Goal: Task Accomplishment & Management: Use online tool/utility

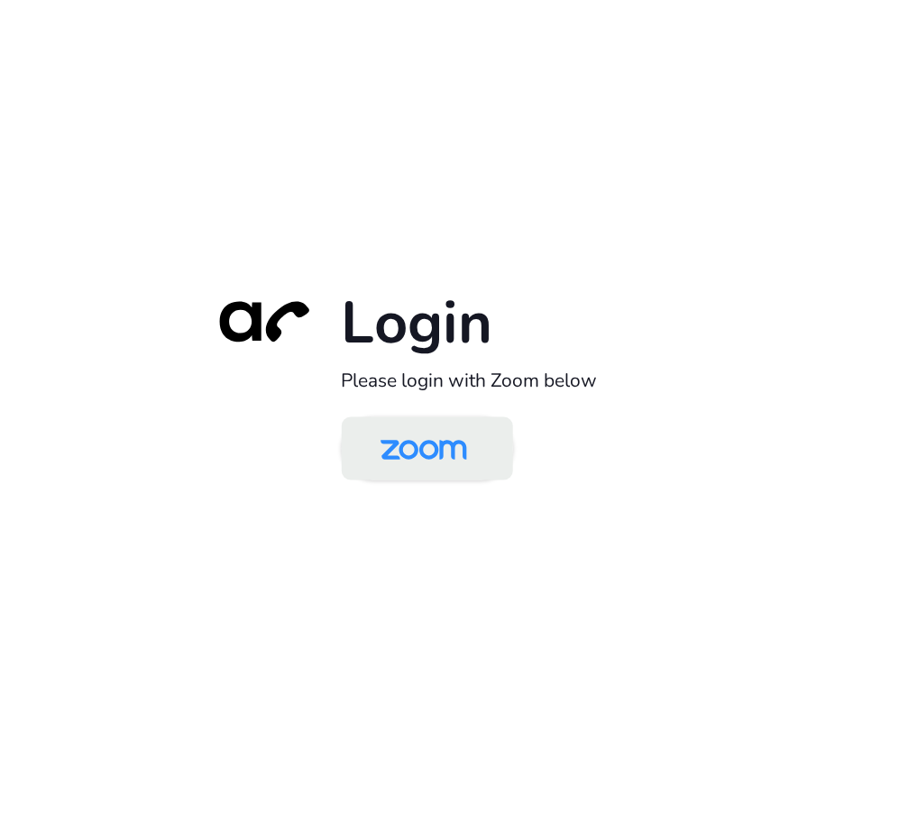
drag, startPoint x: 393, startPoint y: 434, endPoint x: 379, endPoint y: 430, distance: 14.9
click at [393, 434] on img at bounding box center [424, 450] width 124 height 59
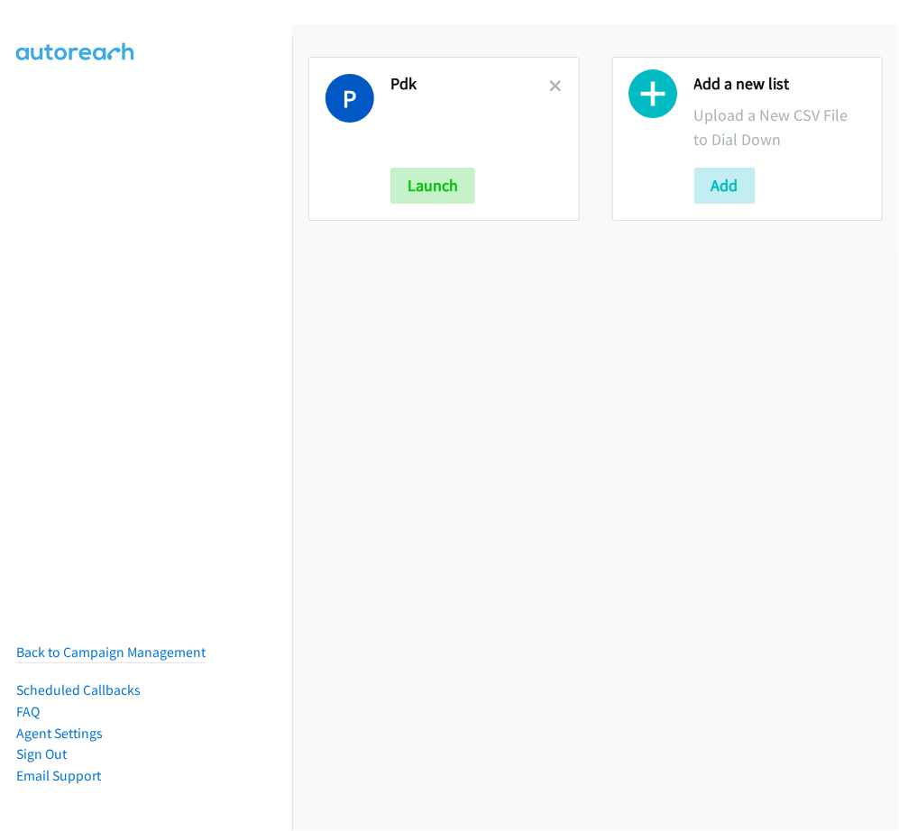
click at [550, 77] on div at bounding box center [556, 139] width 13 height 130
click at [550, 81] on icon at bounding box center [556, 87] width 13 height 13
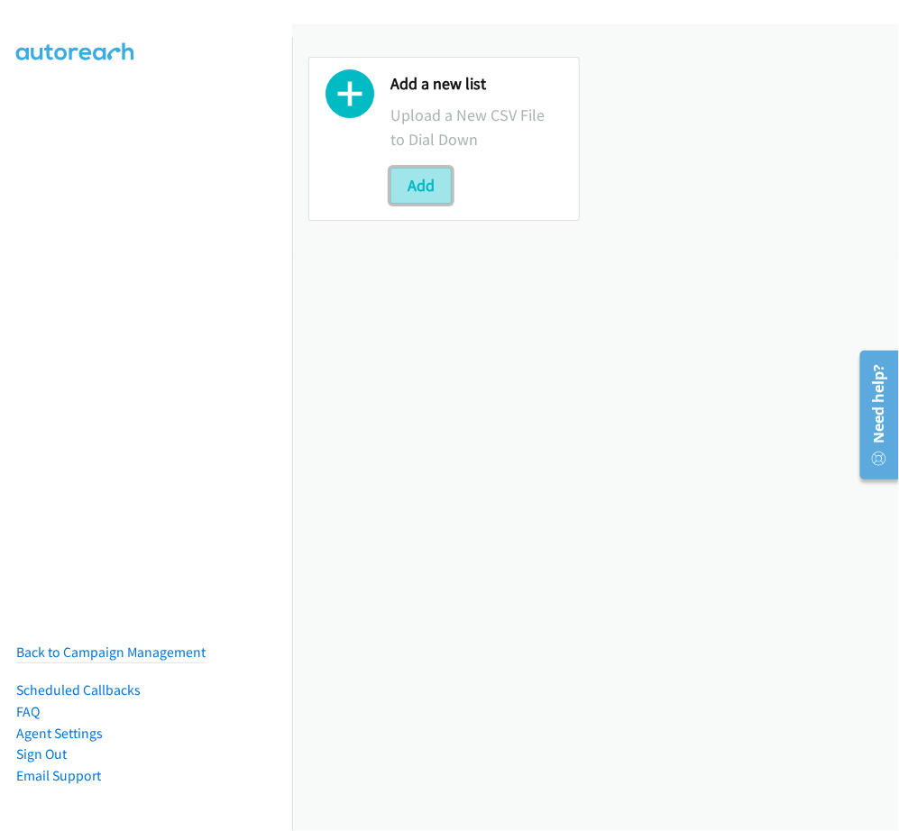
click at [440, 176] on button "Add" at bounding box center [420, 186] width 61 height 36
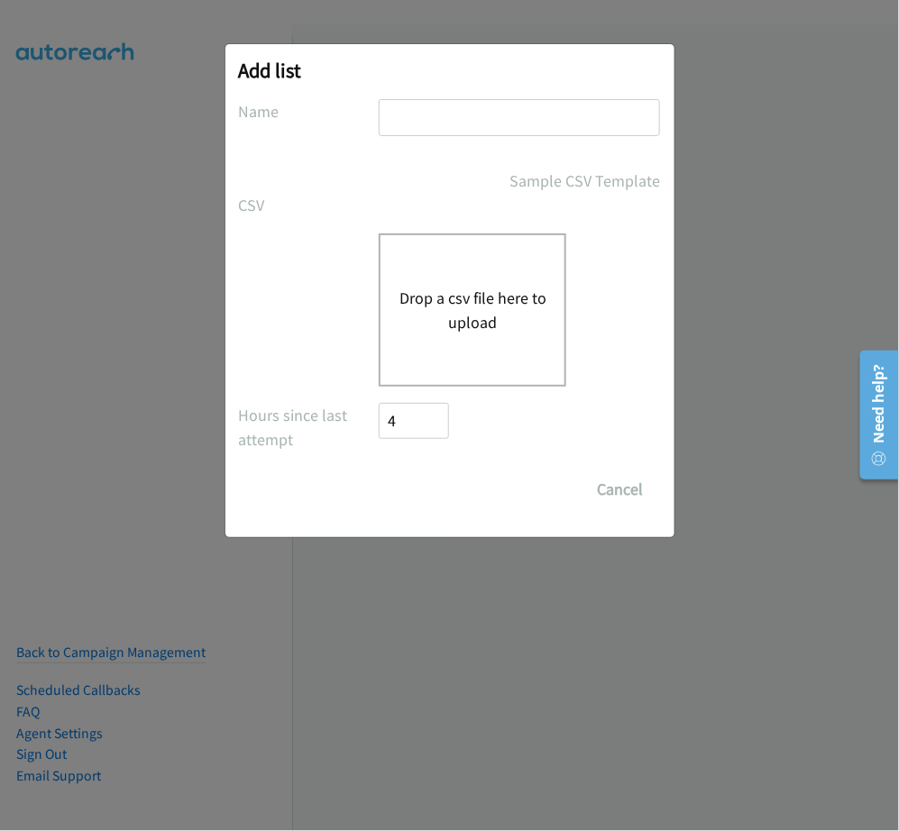
click at [476, 111] on input "text" at bounding box center [519, 117] width 281 height 37
type input "PDK"
click at [462, 353] on div "Drop a csv file here to upload" at bounding box center [473, 310] width 188 height 153
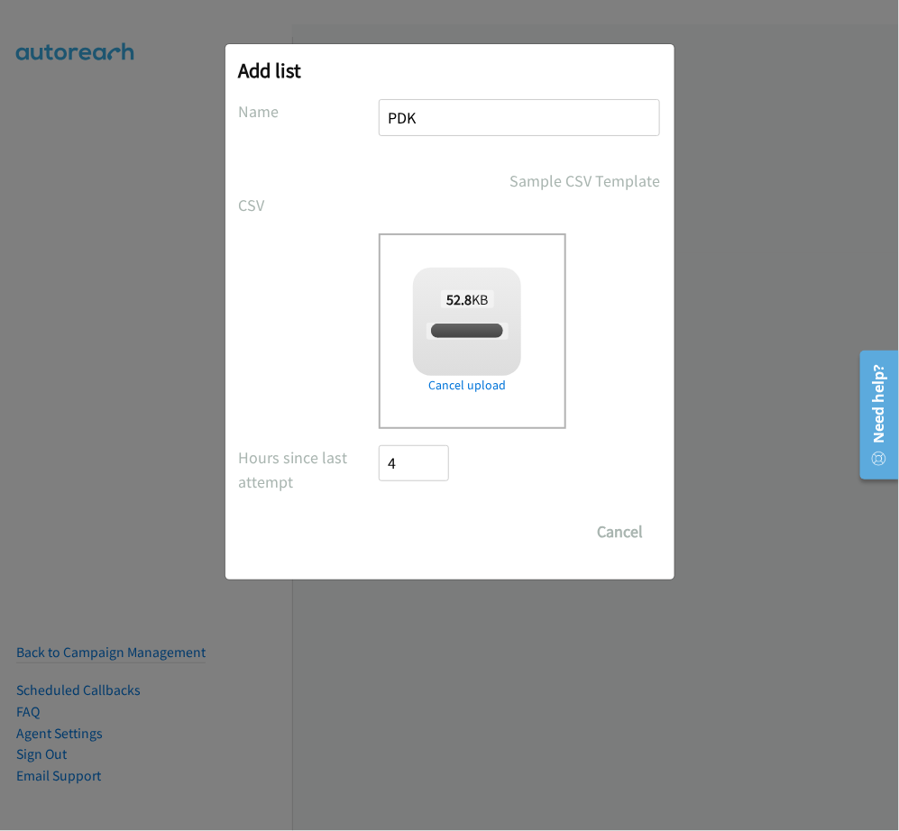
checkbox input "true"
click at [440, 541] on input "Save List" at bounding box center [427, 532] width 95 height 36
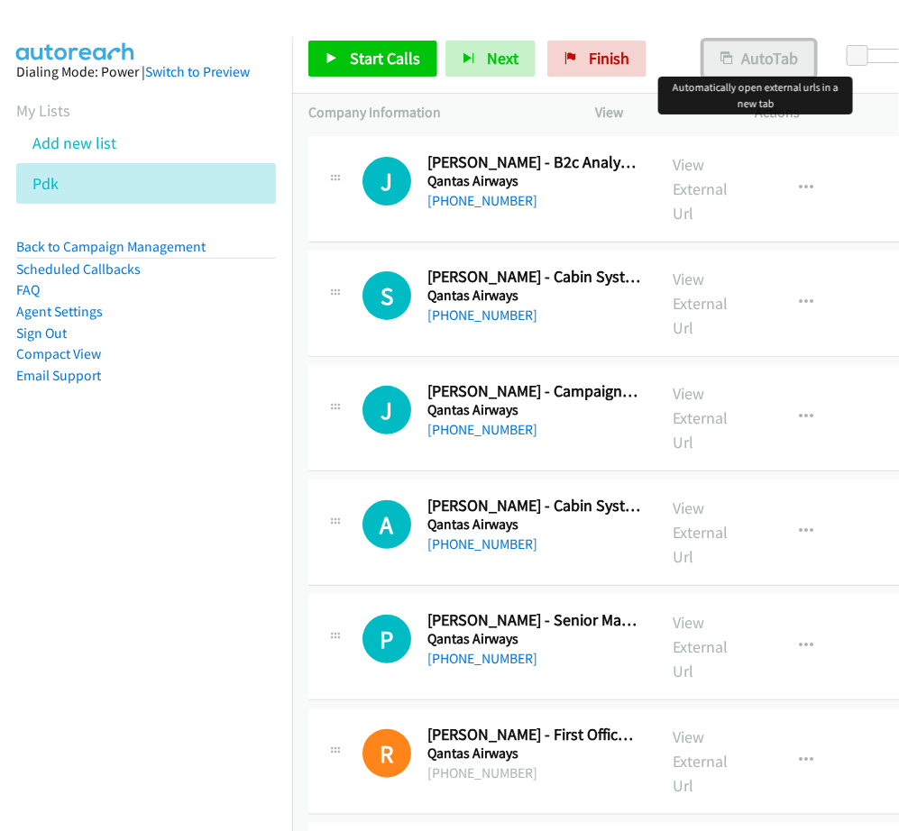
click at [751, 65] on button "AutoTab" at bounding box center [759, 59] width 112 height 36
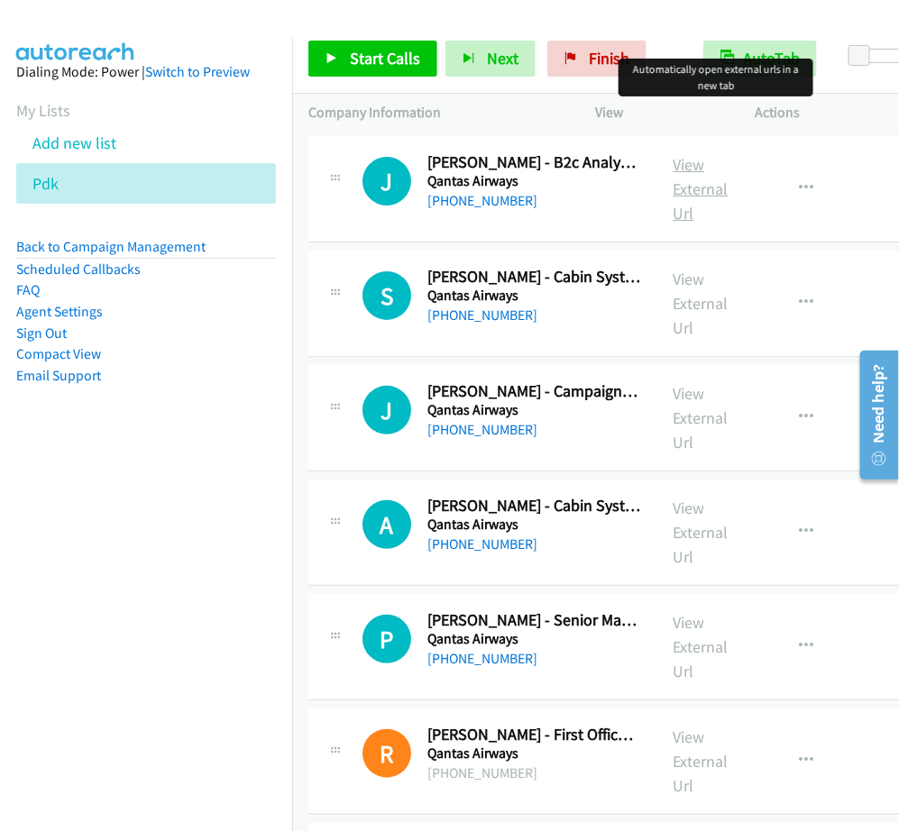
click at [699, 168] on link "View External Url" at bounding box center [700, 188] width 55 height 69
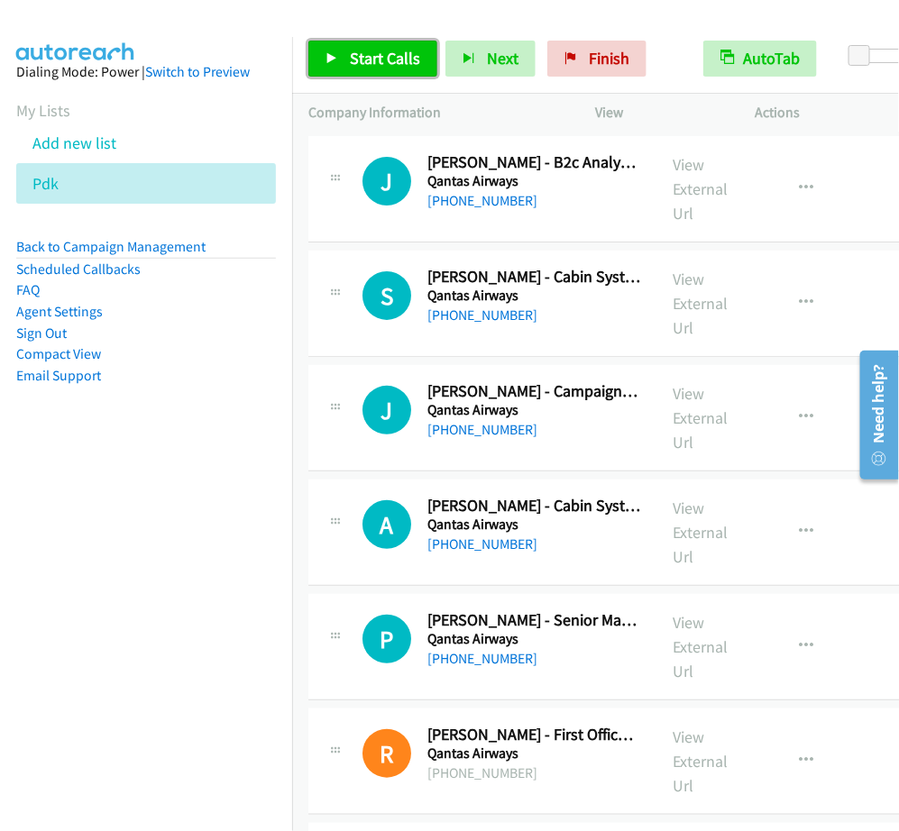
click at [390, 50] on span "Start Calls" at bounding box center [385, 58] width 70 height 21
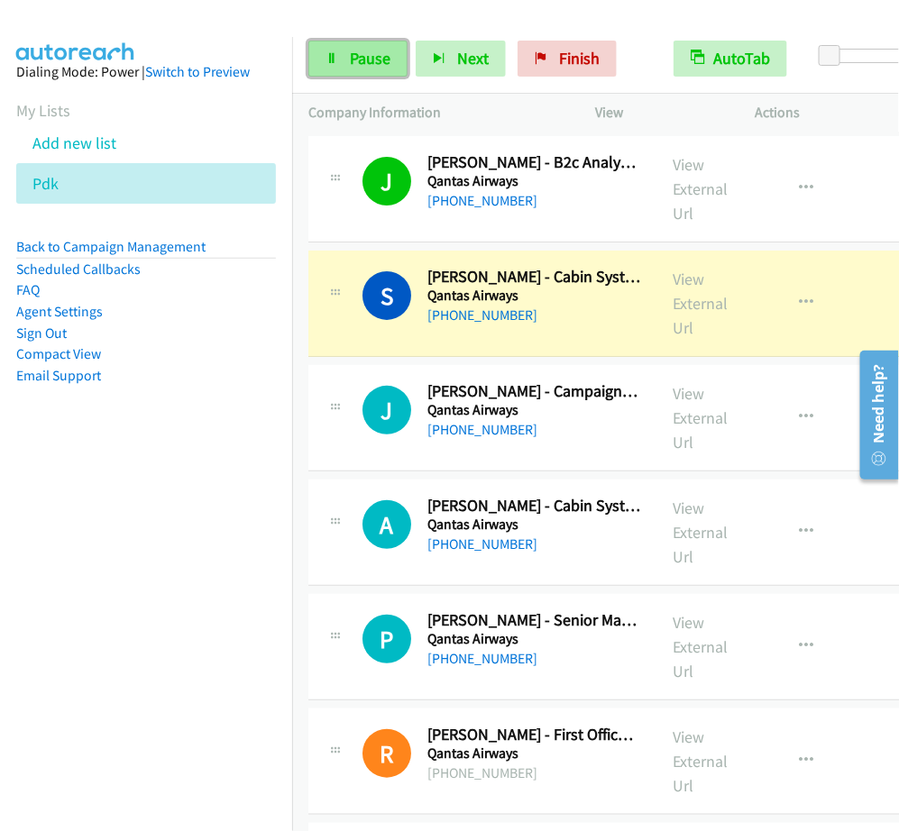
click at [340, 61] on link "Pause" at bounding box center [357, 59] width 99 height 36
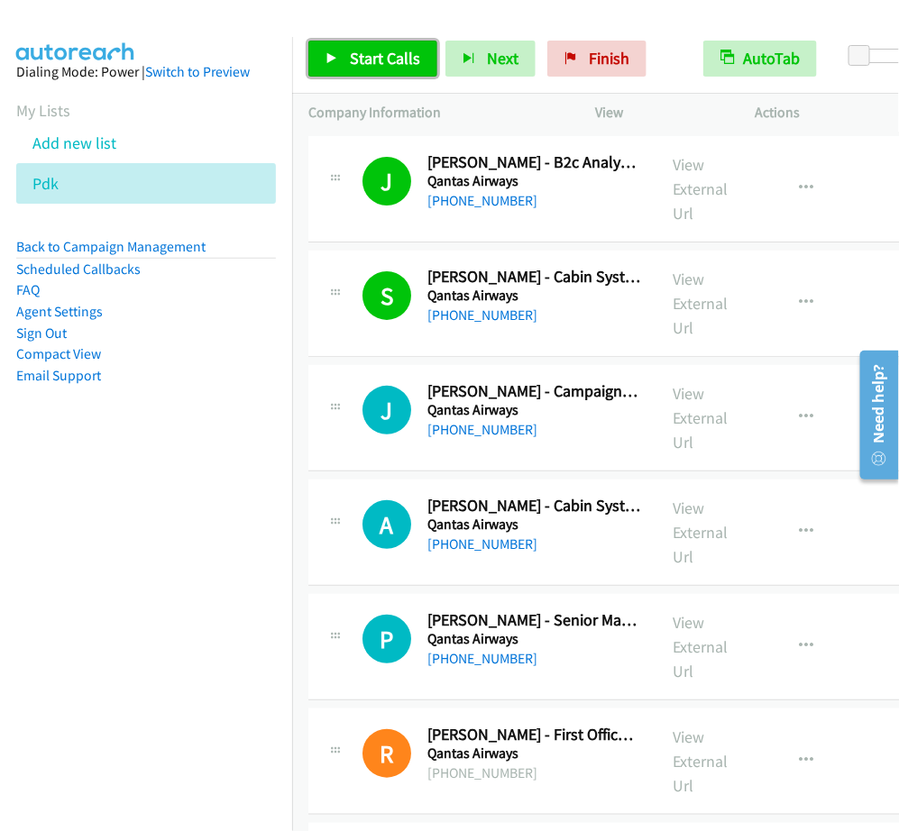
click at [363, 69] on link "Start Calls" at bounding box center [372, 59] width 129 height 36
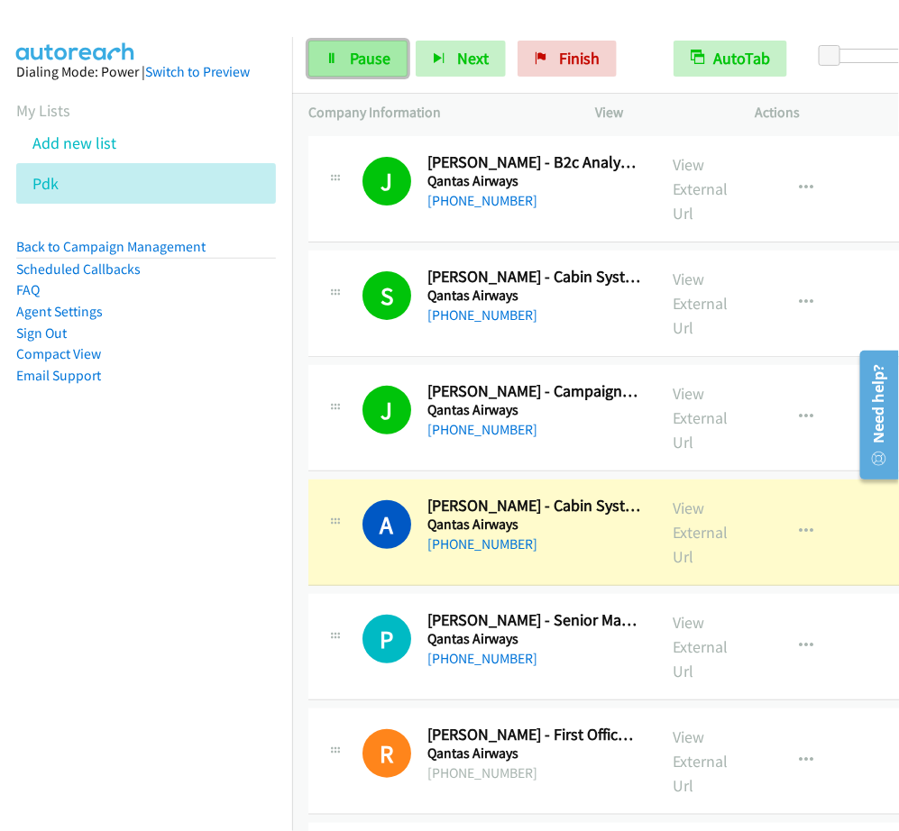
click at [338, 64] on link "Pause" at bounding box center [357, 59] width 99 height 36
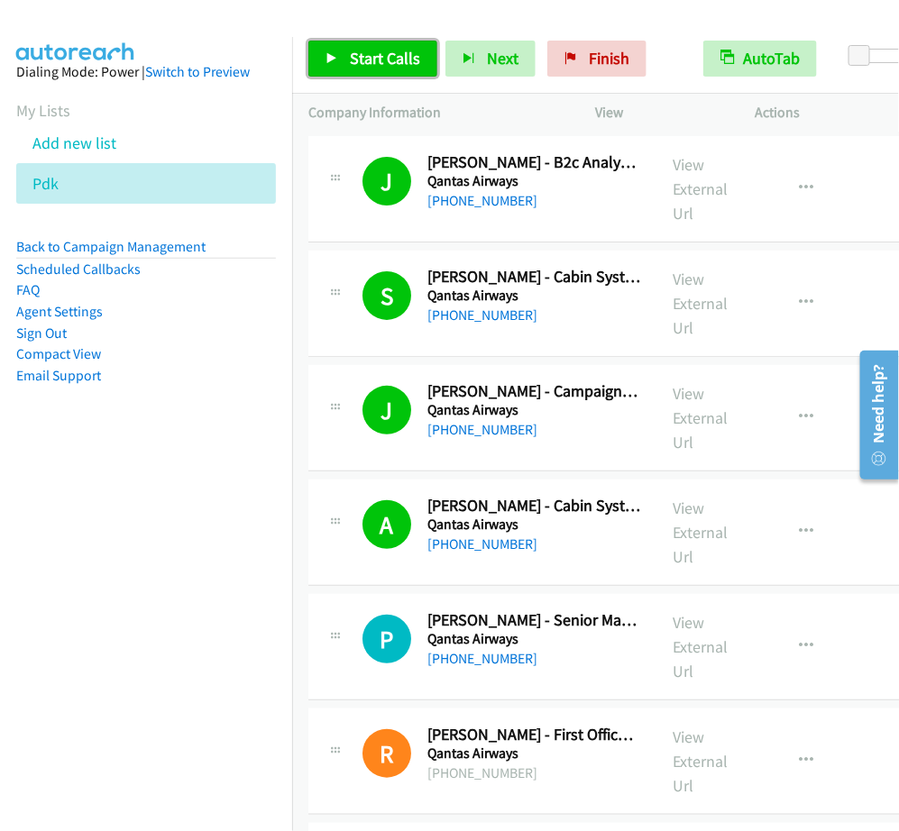
click at [392, 68] on span "Start Calls" at bounding box center [385, 58] width 70 height 21
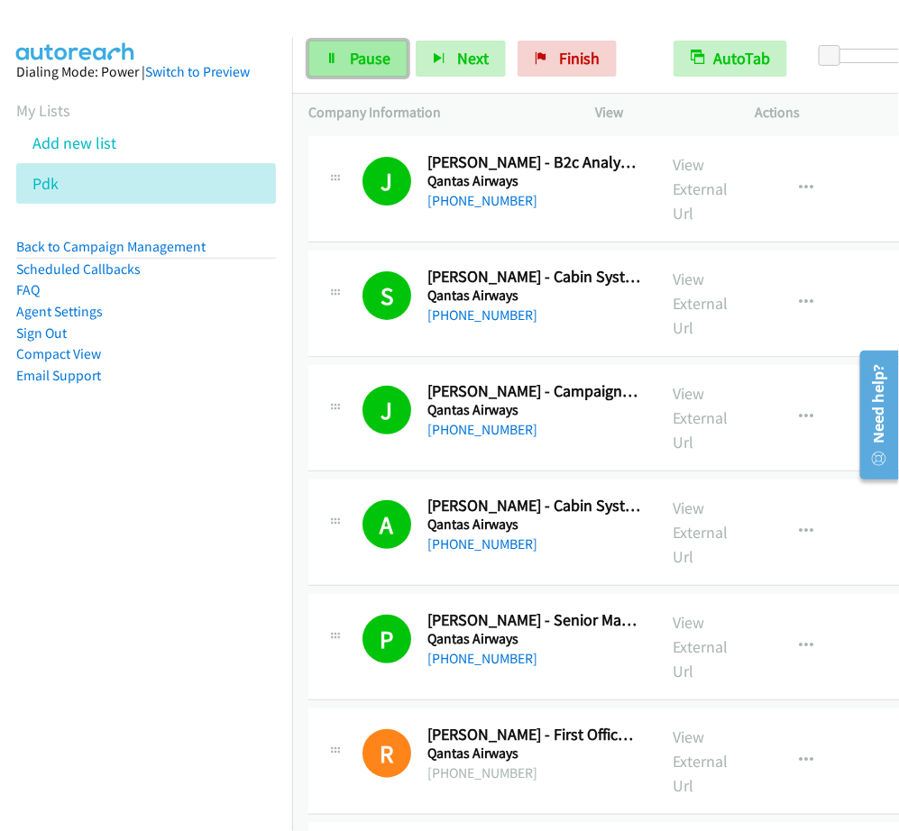
click at [350, 60] on span "Pause" at bounding box center [370, 58] width 41 height 21
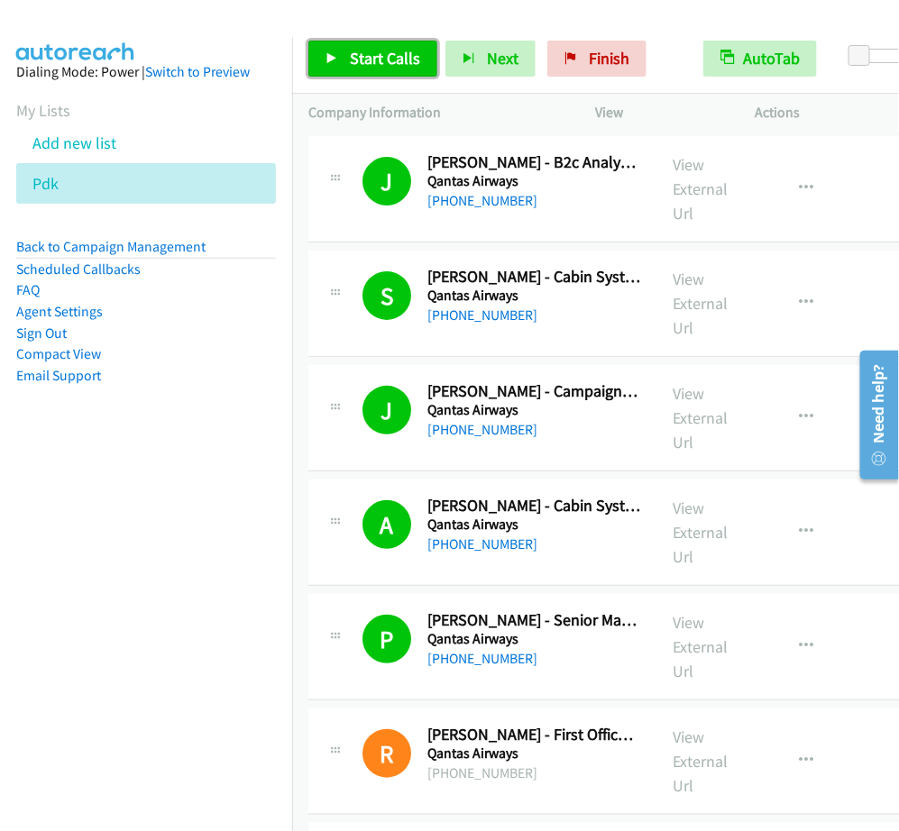
click at [367, 55] on span "Start Calls" at bounding box center [385, 58] width 70 height 21
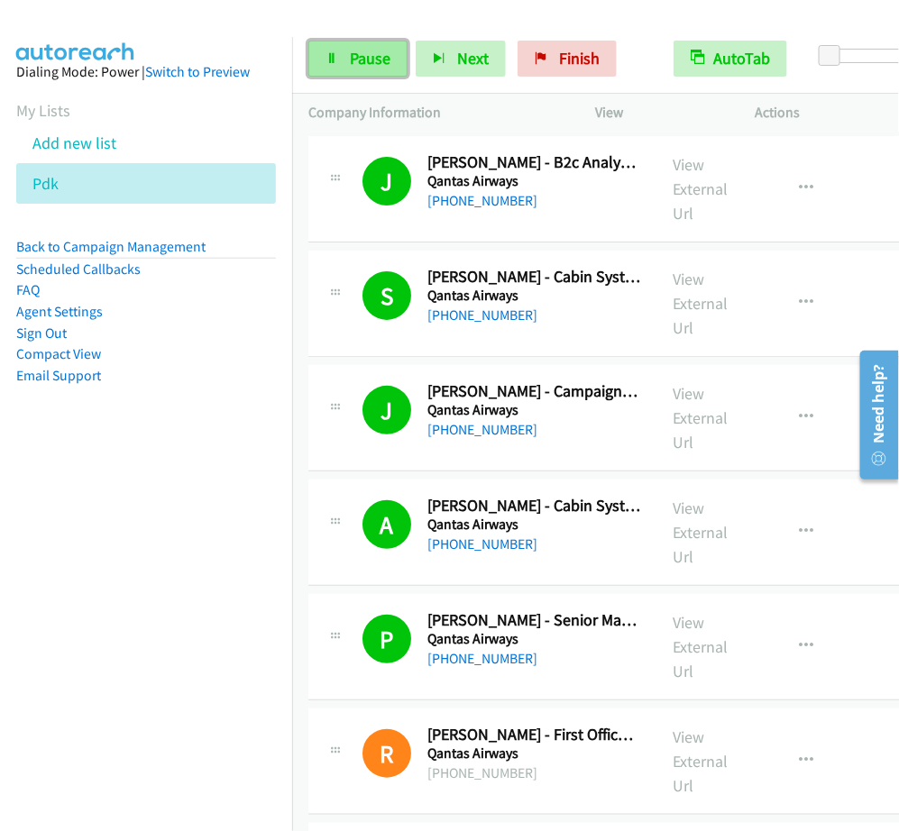
click at [374, 63] on span "Pause" at bounding box center [370, 58] width 41 height 21
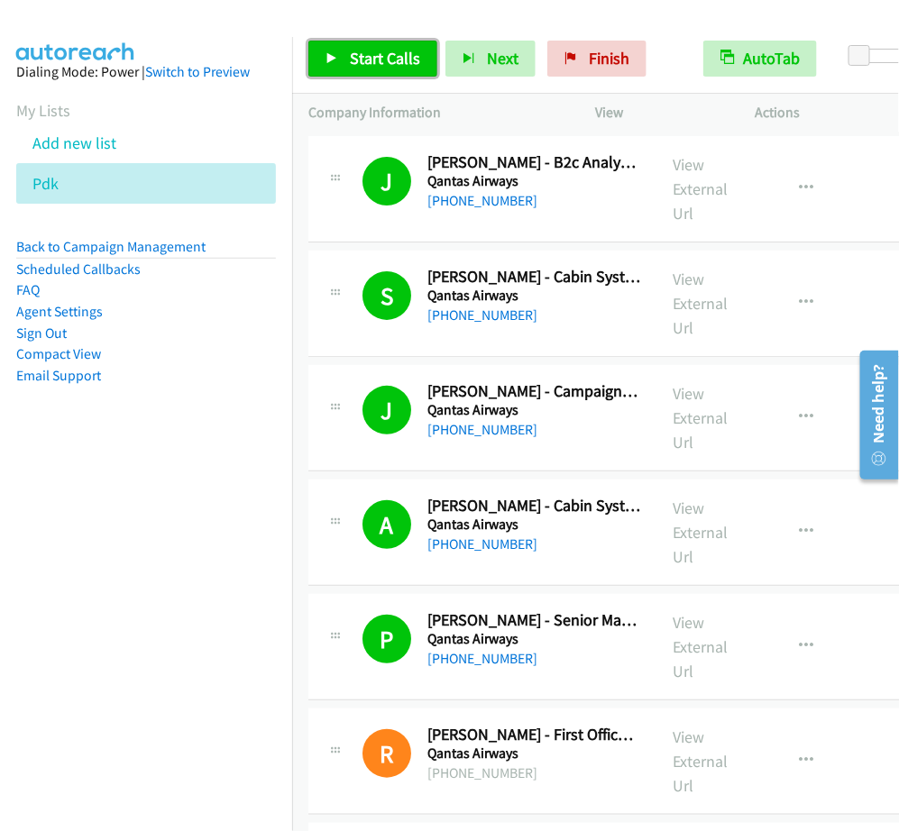
click at [374, 69] on link "Start Calls" at bounding box center [372, 59] width 129 height 36
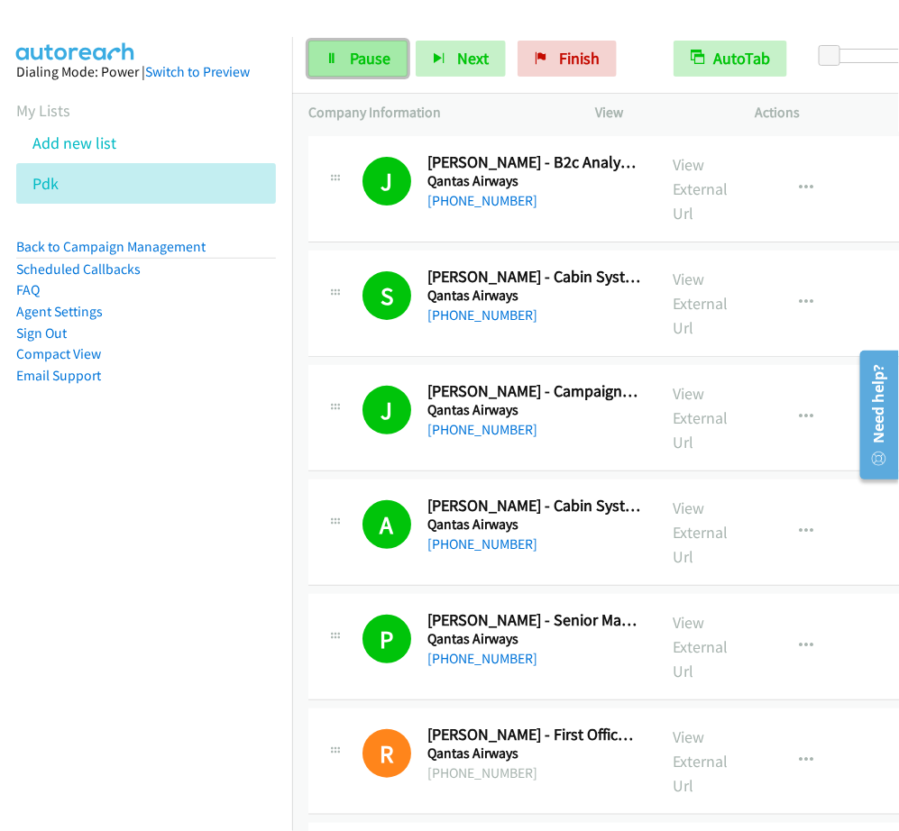
click at [379, 41] on link "Pause" at bounding box center [357, 59] width 99 height 36
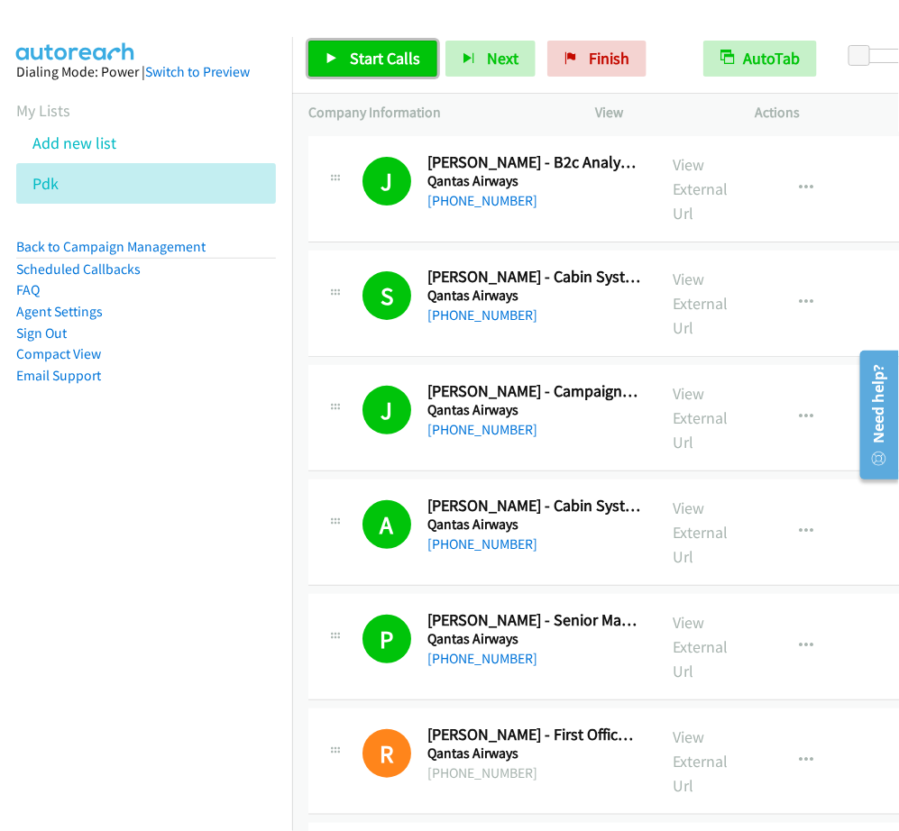
click at [388, 52] on span "Start Calls" at bounding box center [385, 58] width 70 height 21
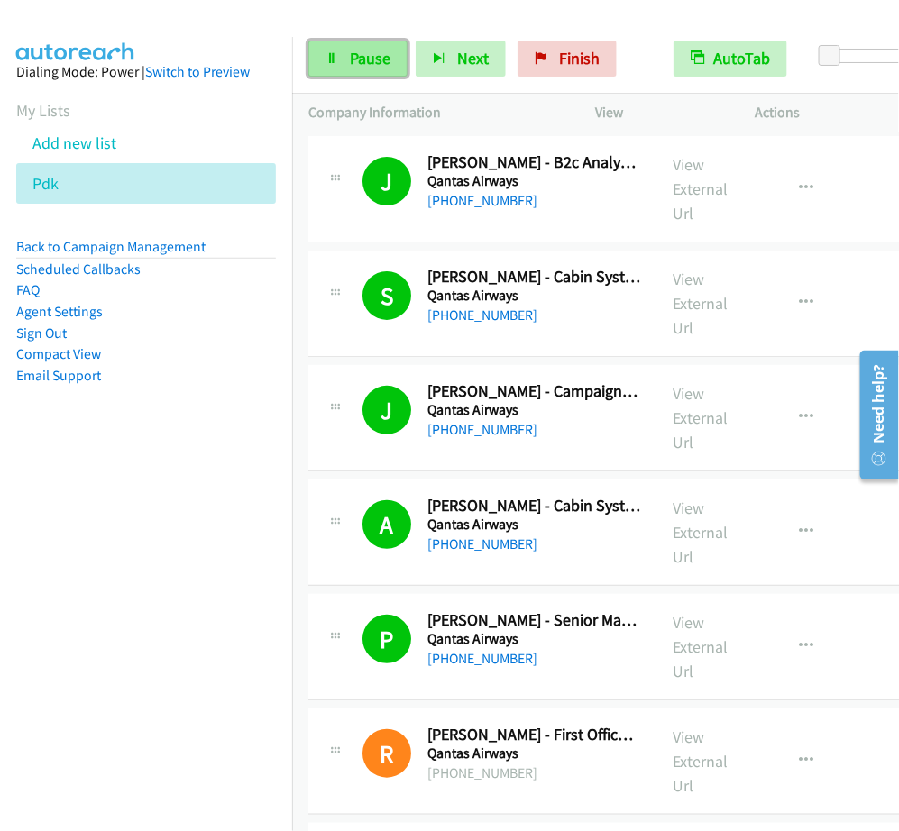
click at [363, 54] on span "Pause" at bounding box center [370, 58] width 41 height 21
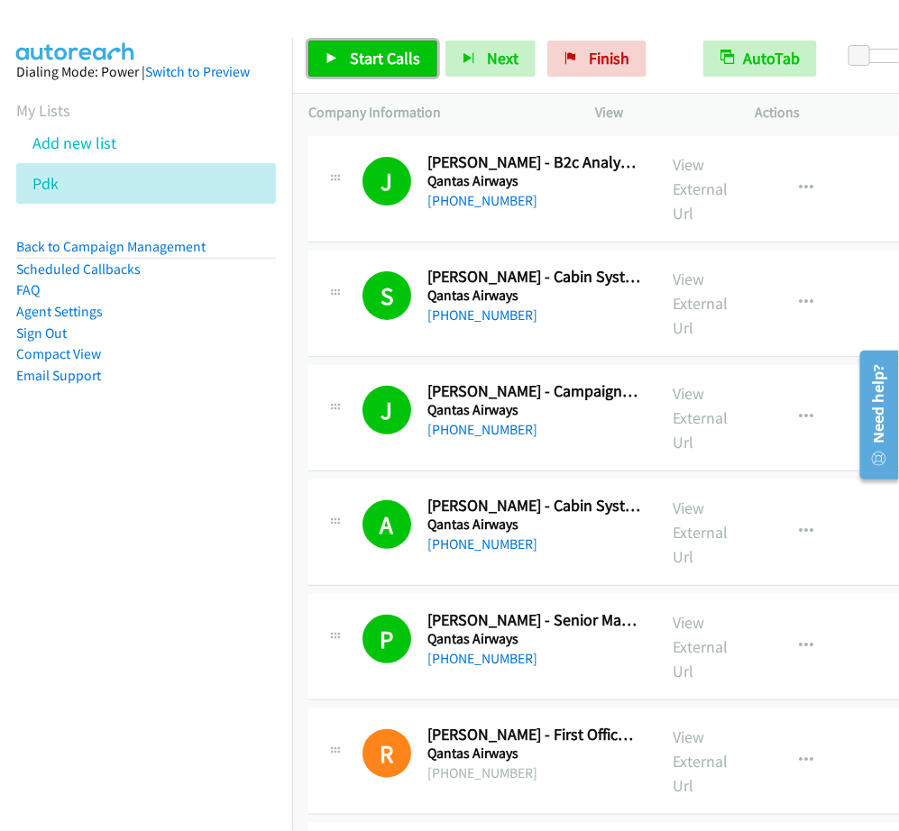
click at [399, 54] on span "Start Calls" at bounding box center [385, 58] width 70 height 21
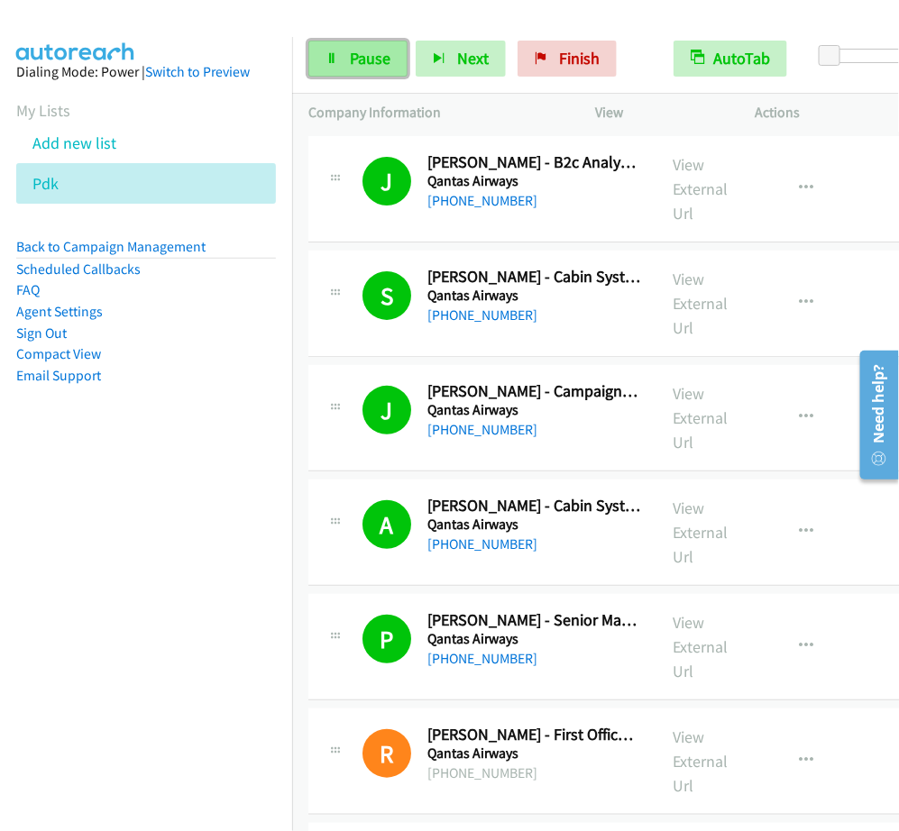
click at [322, 69] on link "Pause" at bounding box center [357, 59] width 99 height 36
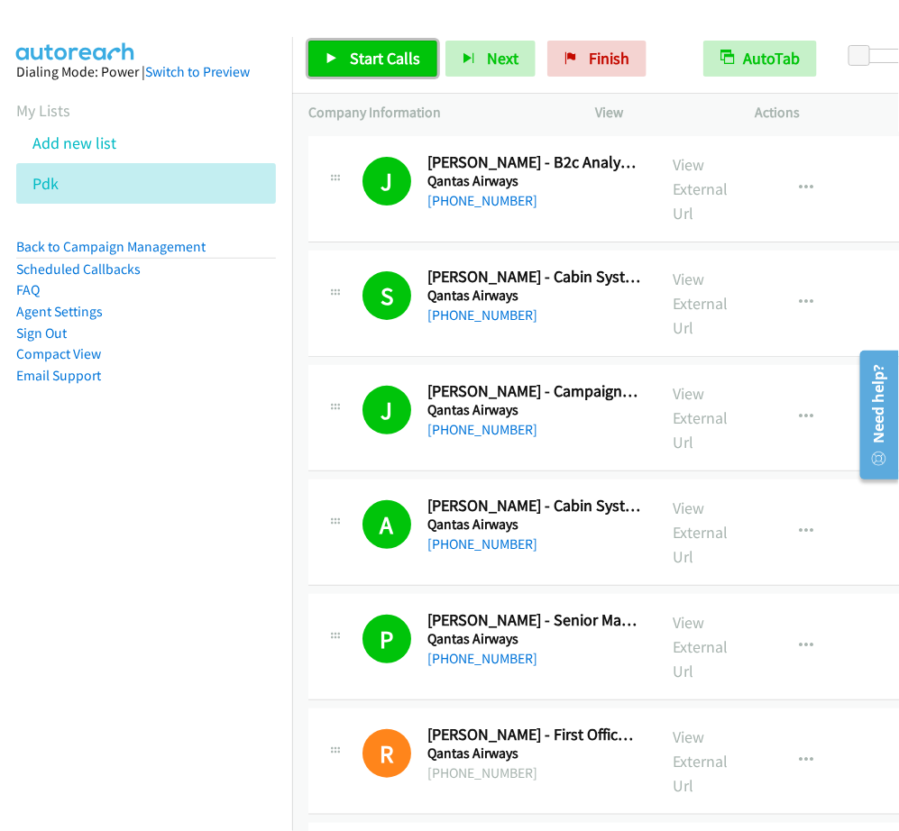
click at [356, 56] on span "Start Calls" at bounding box center [385, 58] width 70 height 21
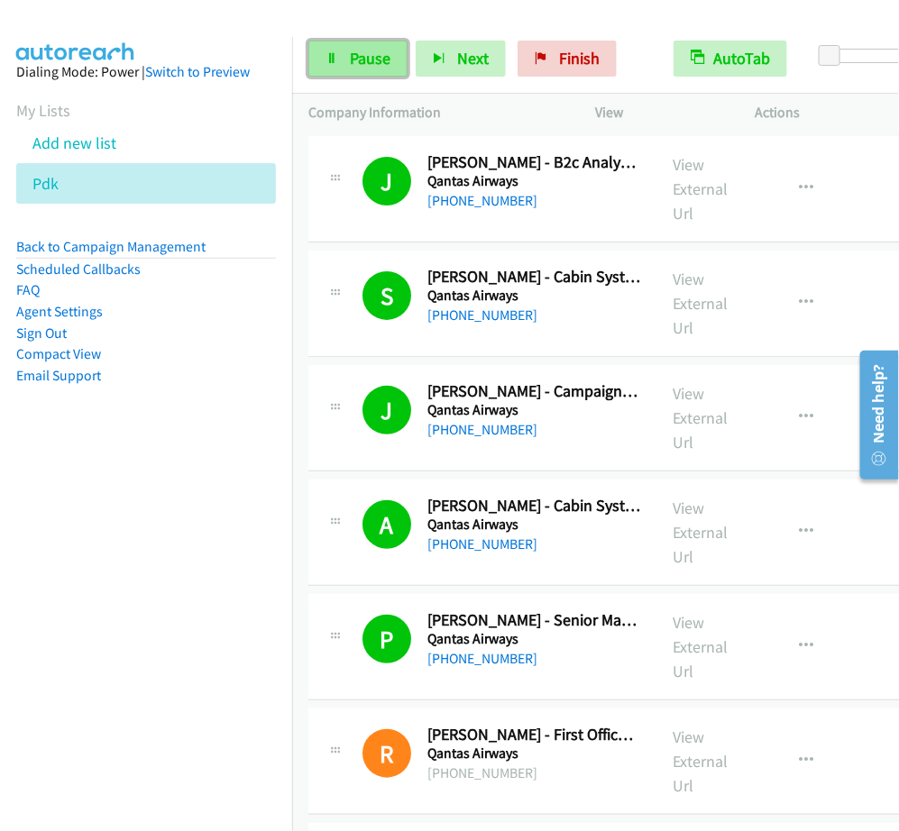
click at [341, 60] on link "Pause" at bounding box center [357, 59] width 99 height 36
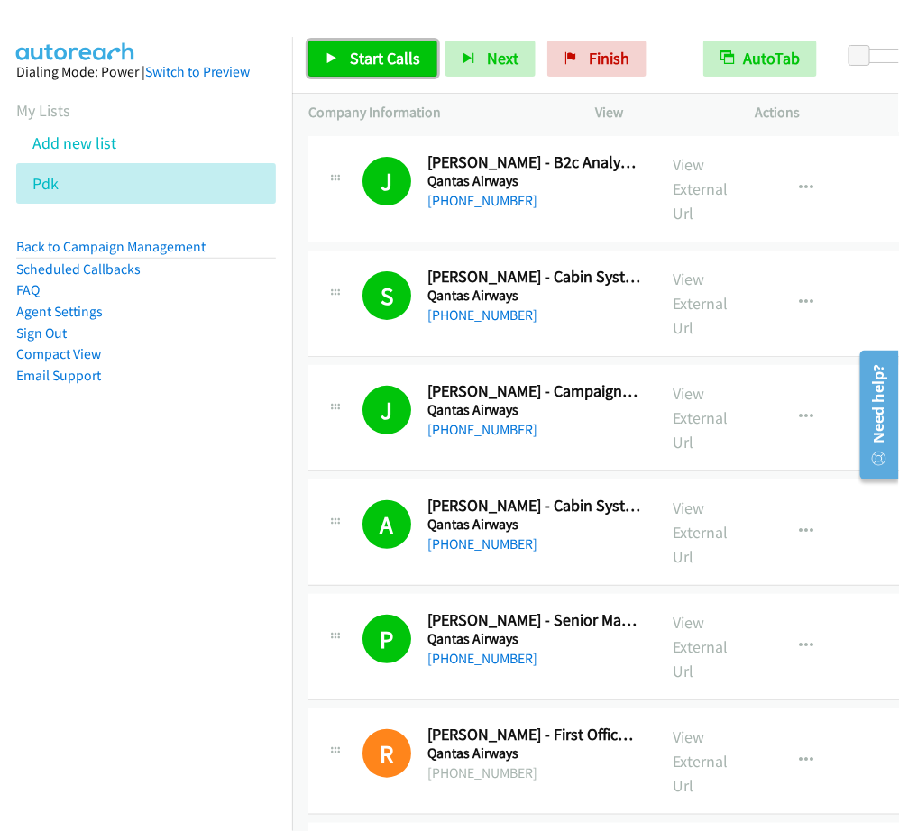
click at [374, 68] on span "Start Calls" at bounding box center [385, 58] width 70 height 21
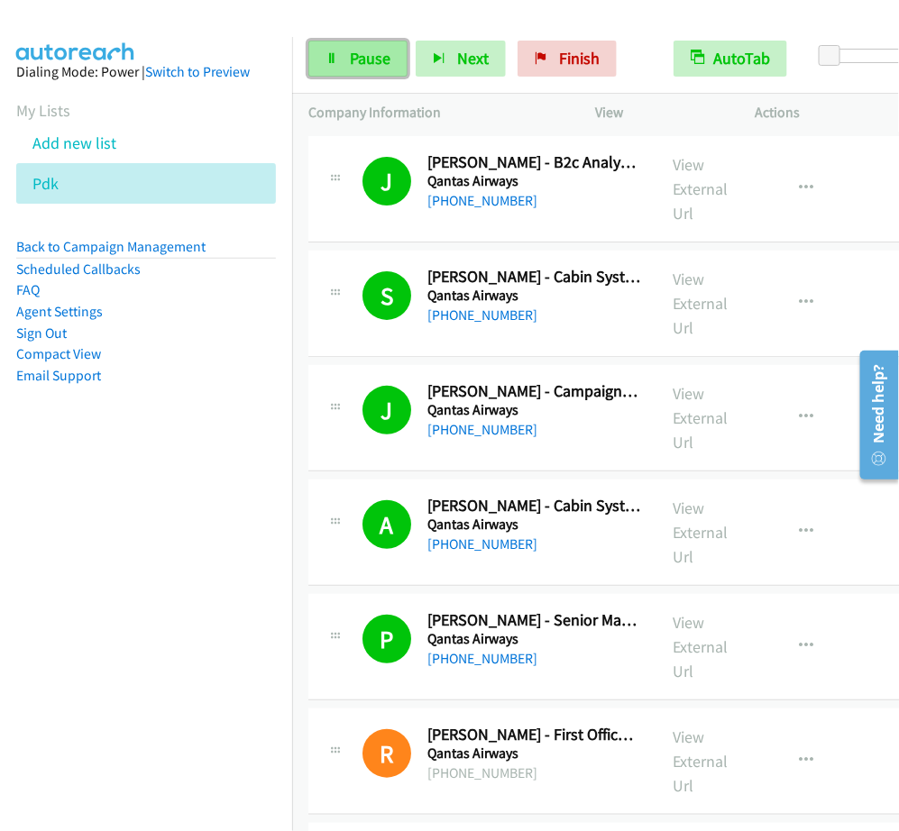
click at [356, 52] on span "Pause" at bounding box center [370, 58] width 41 height 21
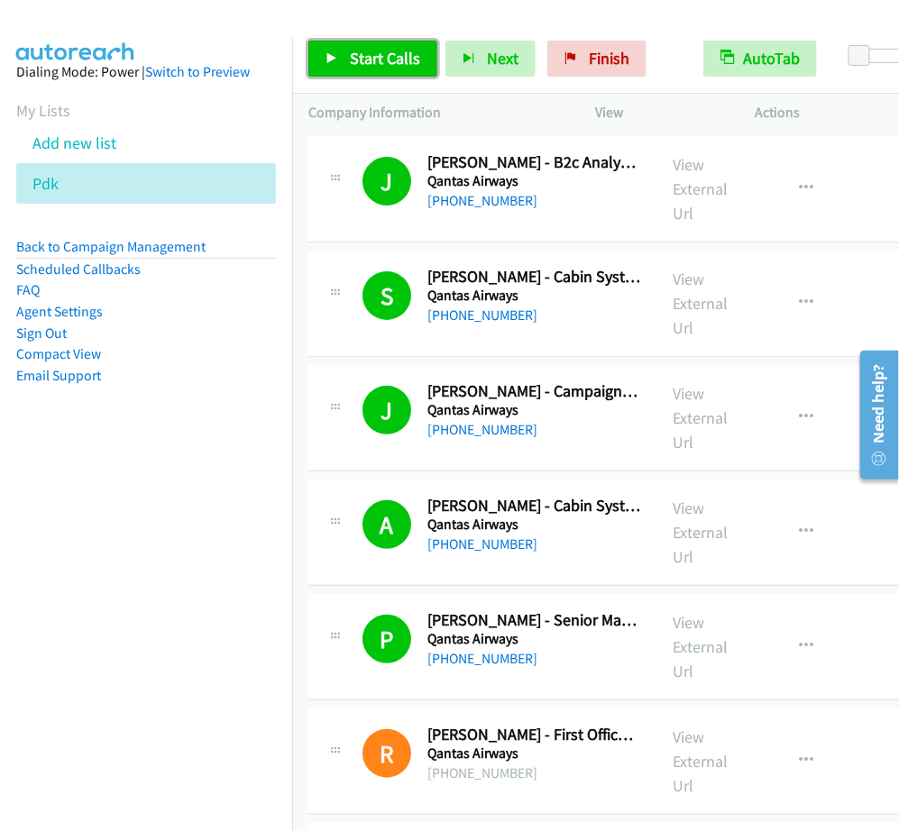
click at [366, 69] on link "Start Calls" at bounding box center [372, 59] width 129 height 36
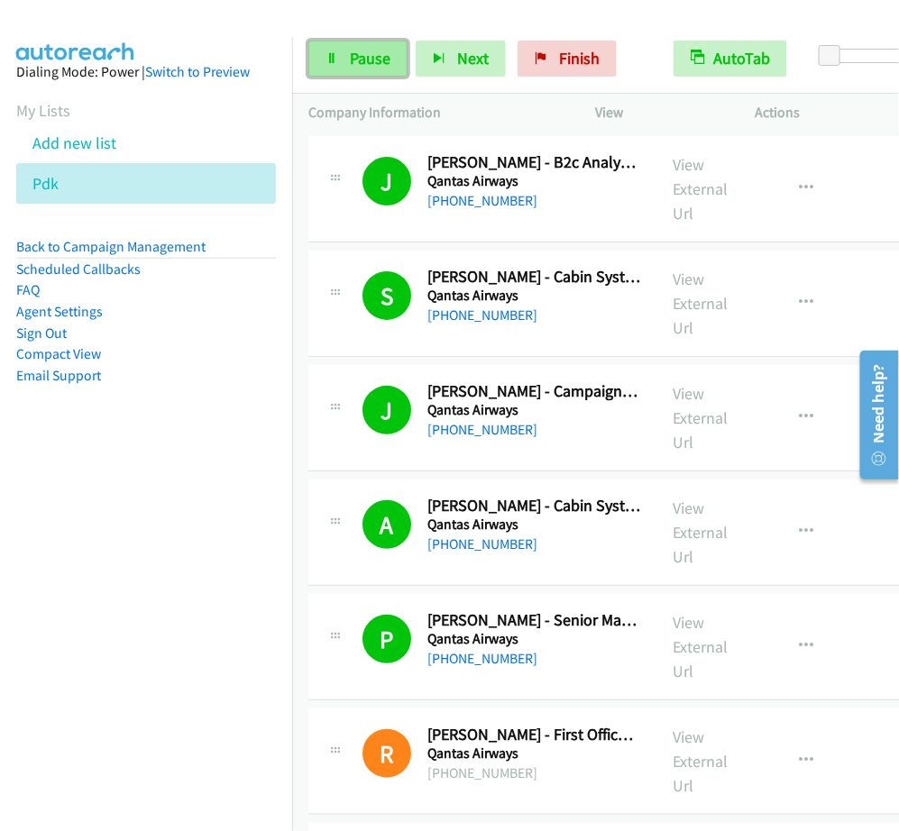
click at [325, 70] on link "Pause" at bounding box center [357, 59] width 99 height 36
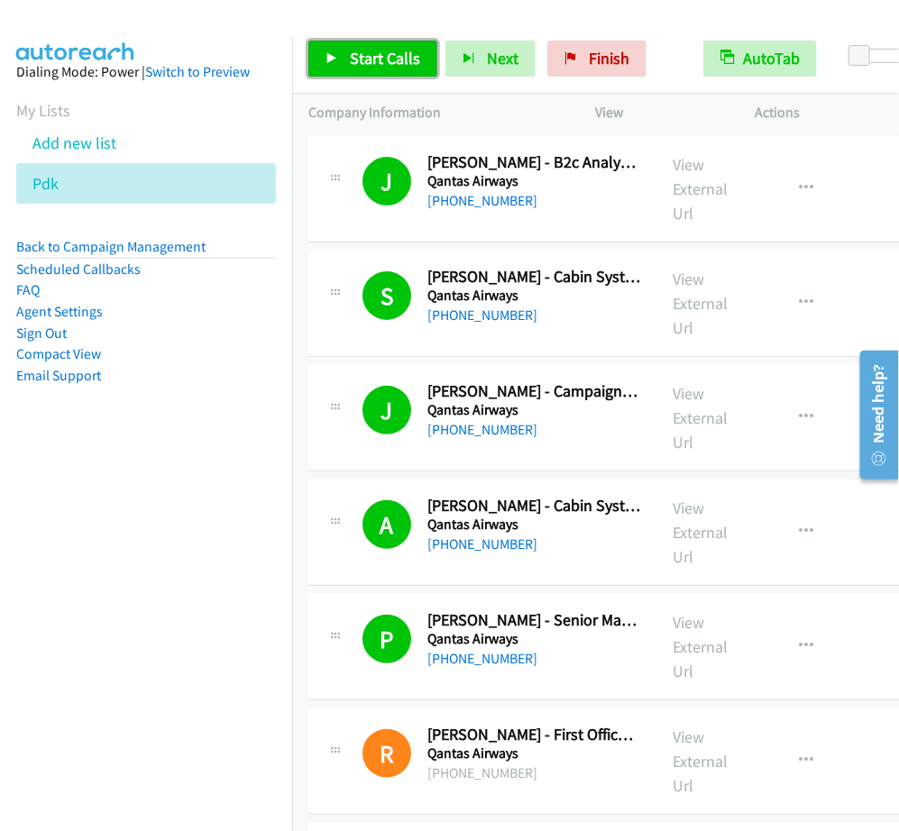
click at [407, 56] on span "Start Calls" at bounding box center [385, 58] width 70 height 21
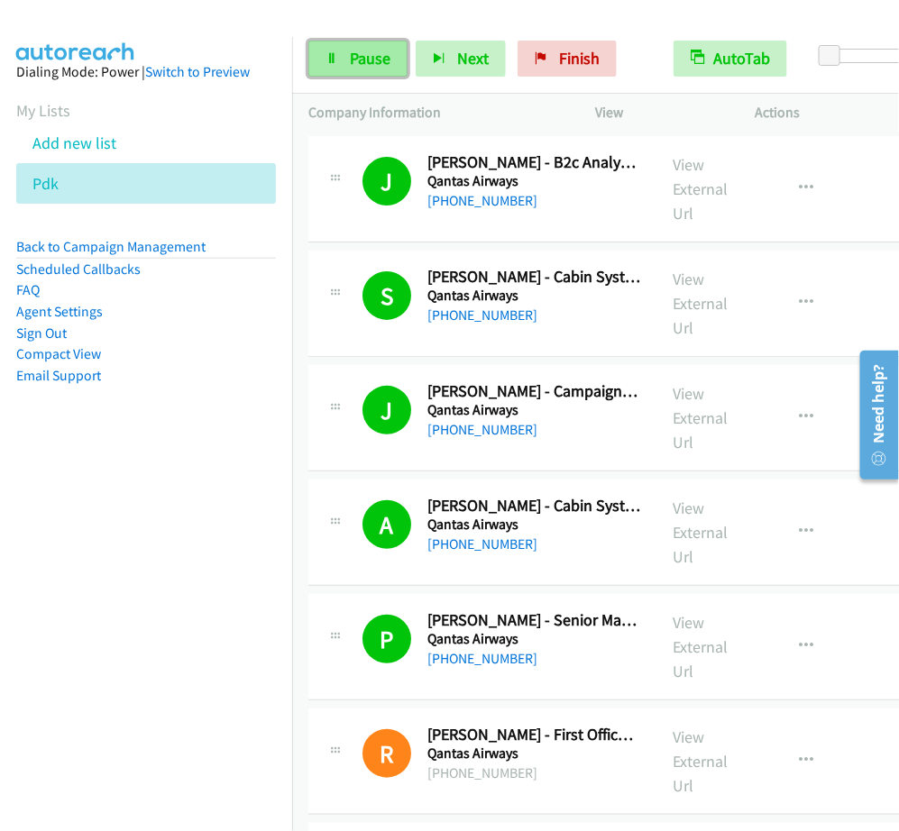
click at [389, 66] on span "Pause" at bounding box center [370, 58] width 41 height 21
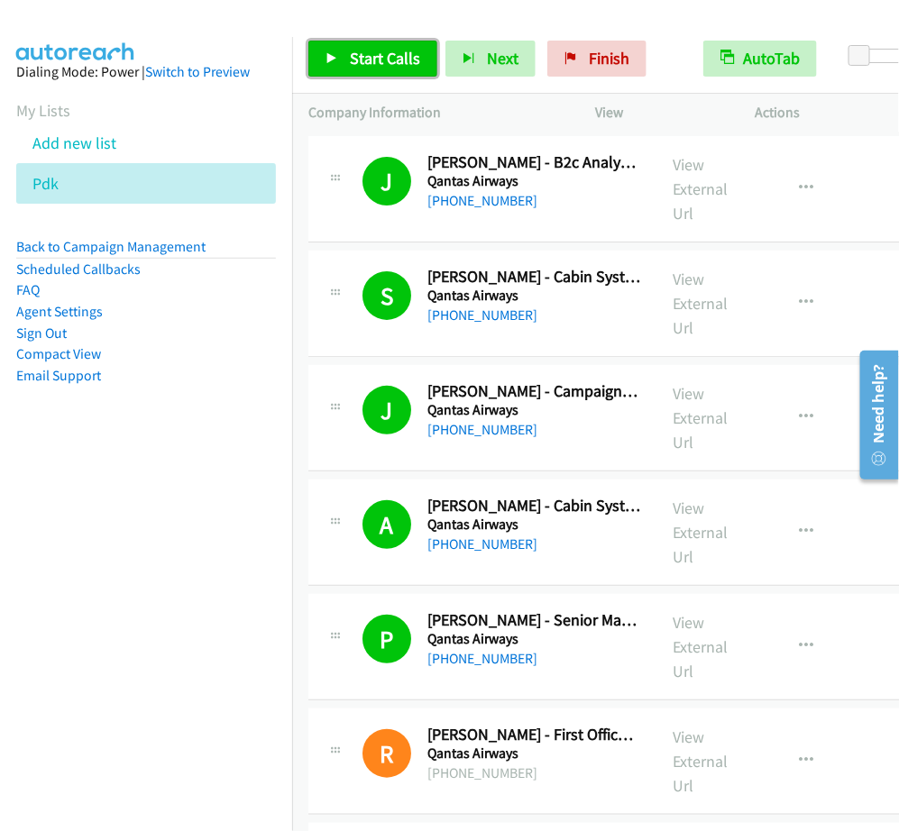
click at [374, 45] on link "Start Calls" at bounding box center [372, 59] width 129 height 36
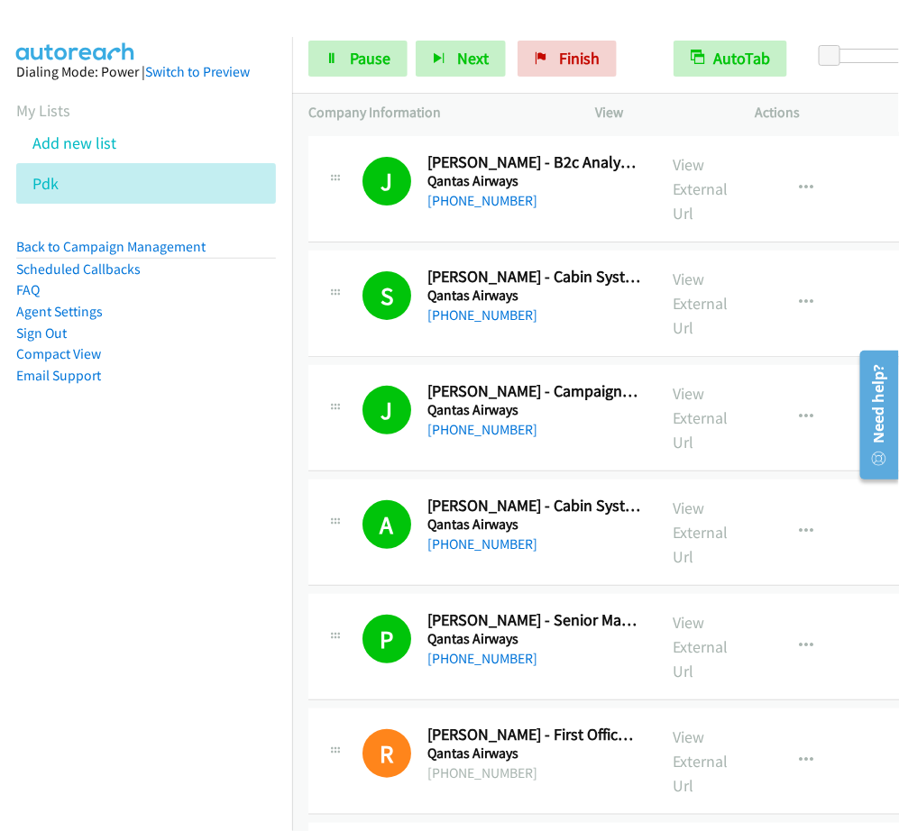
click at [357, 81] on div "Start Calls Pause Next Finish Dialing Mark Hammond - Head Of Finance Revenue & …" at bounding box center [595, 58] width 607 height 69
click at [371, 56] on span "Pause" at bounding box center [370, 58] width 41 height 21
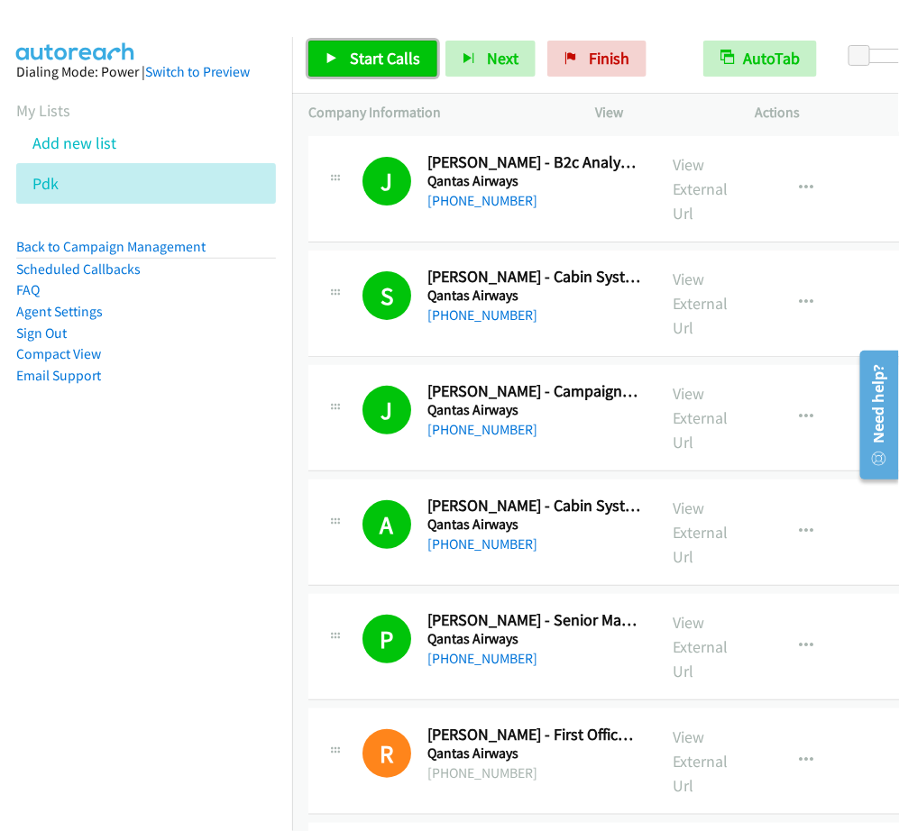
click at [374, 69] on link "Start Calls" at bounding box center [372, 59] width 129 height 36
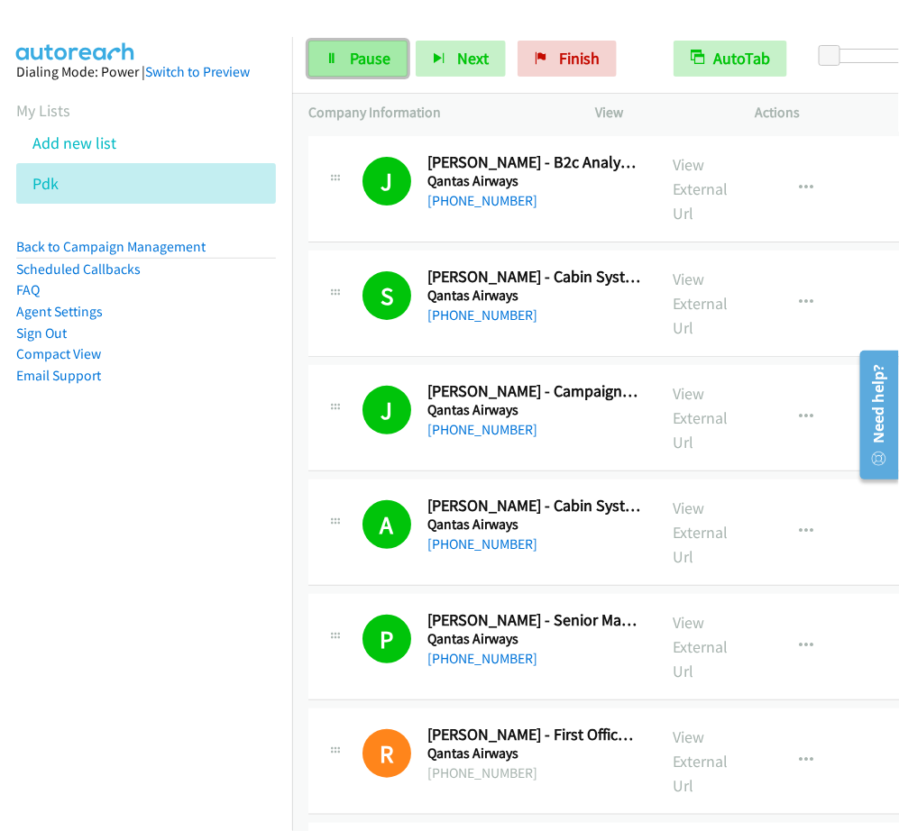
click at [371, 50] on span "Pause" at bounding box center [370, 58] width 41 height 21
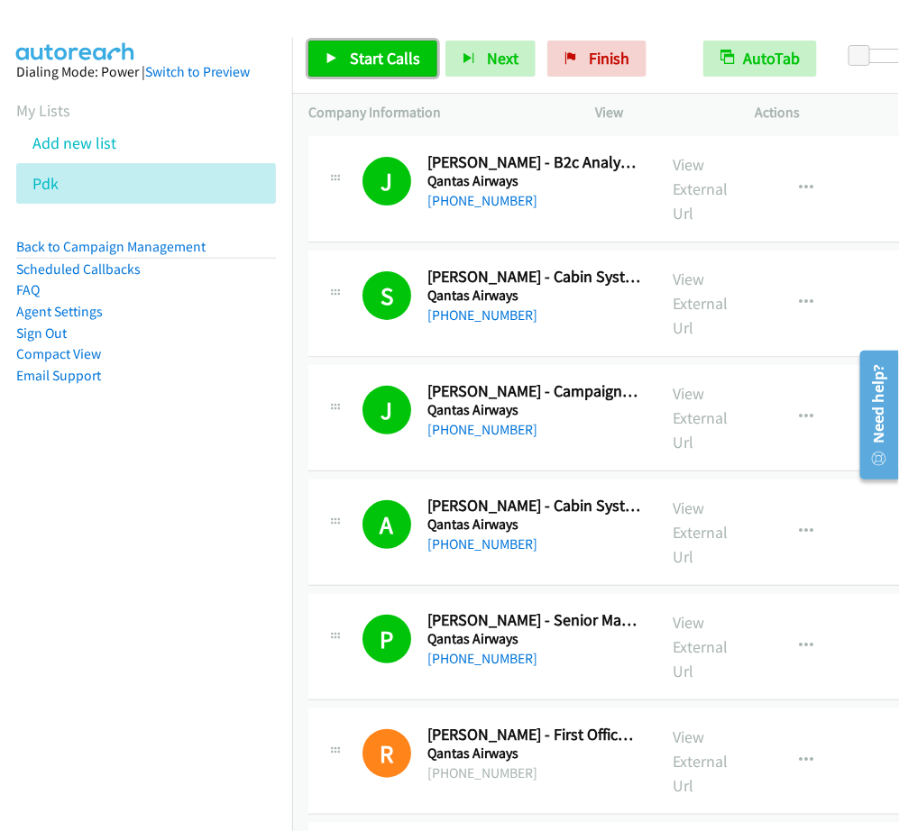
click at [376, 48] on link "Start Calls" at bounding box center [372, 59] width 129 height 36
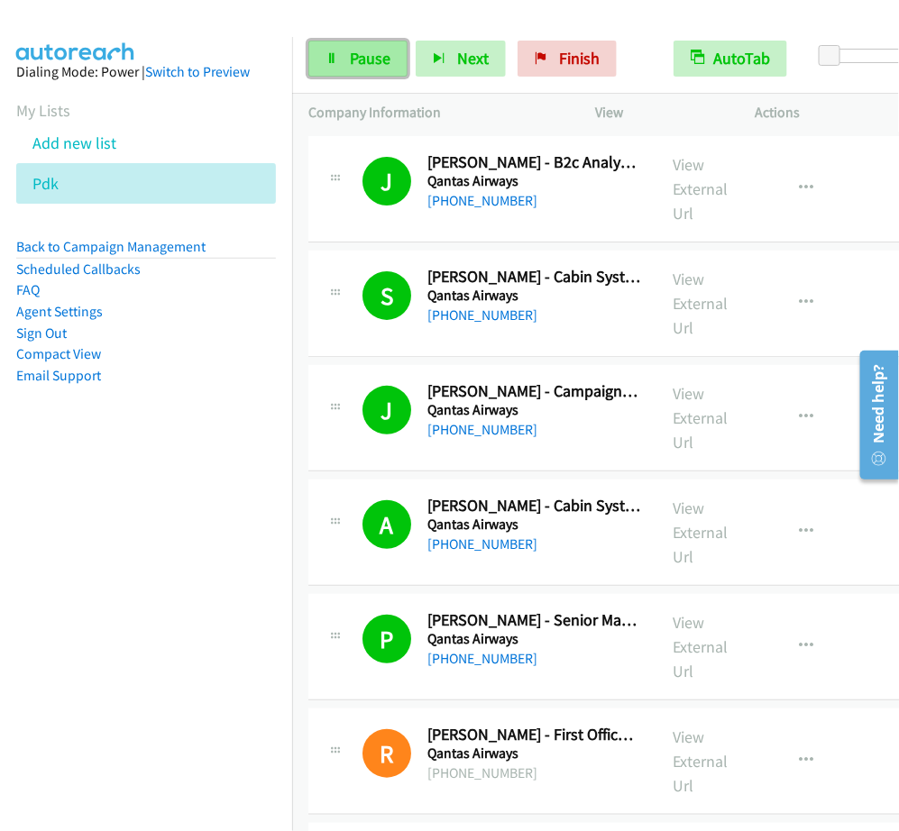
click at [366, 74] on link "Pause" at bounding box center [357, 59] width 99 height 36
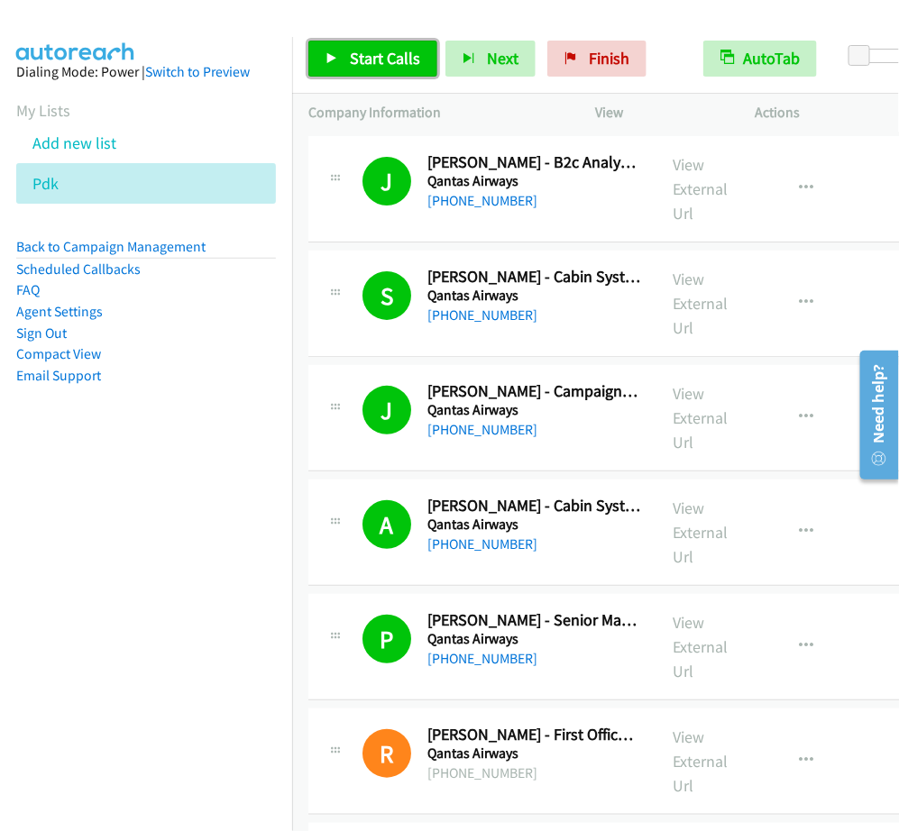
click at [350, 69] on span "Start Calls" at bounding box center [385, 58] width 70 height 21
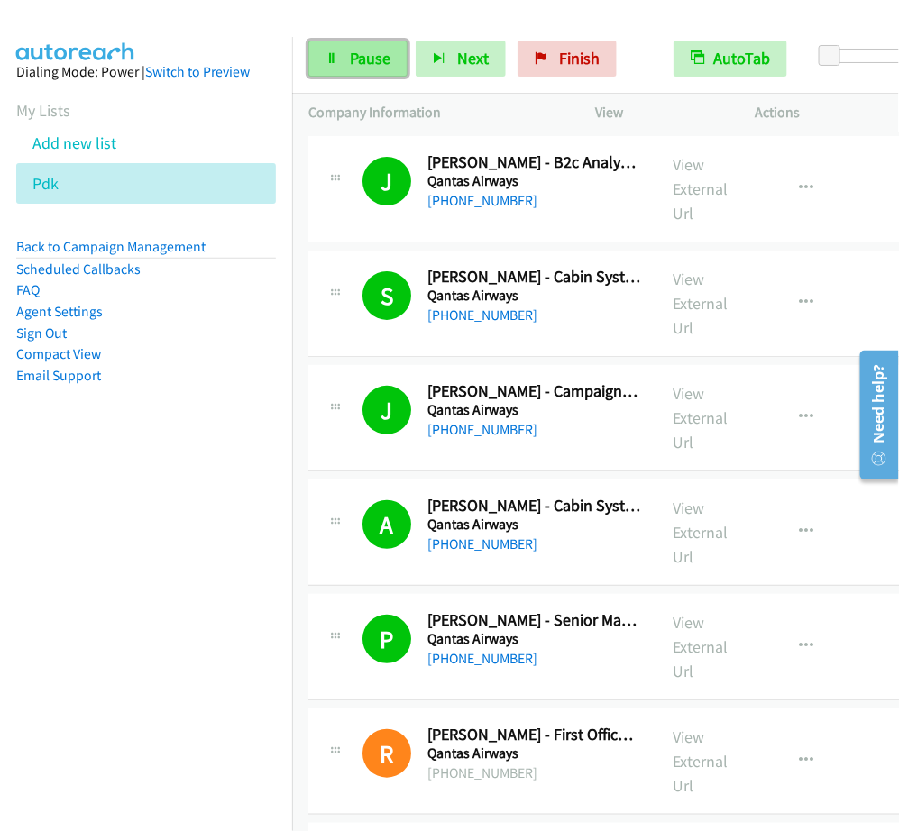
click at [363, 48] on span "Pause" at bounding box center [370, 58] width 41 height 21
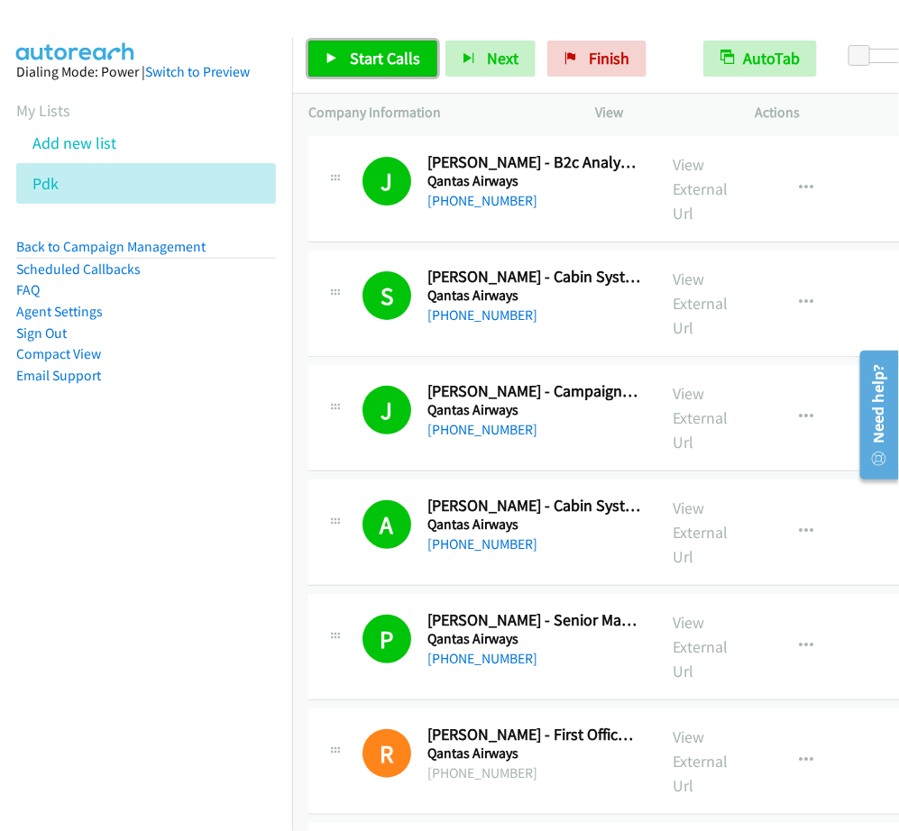
click at [339, 41] on link "Start Calls" at bounding box center [372, 59] width 129 height 36
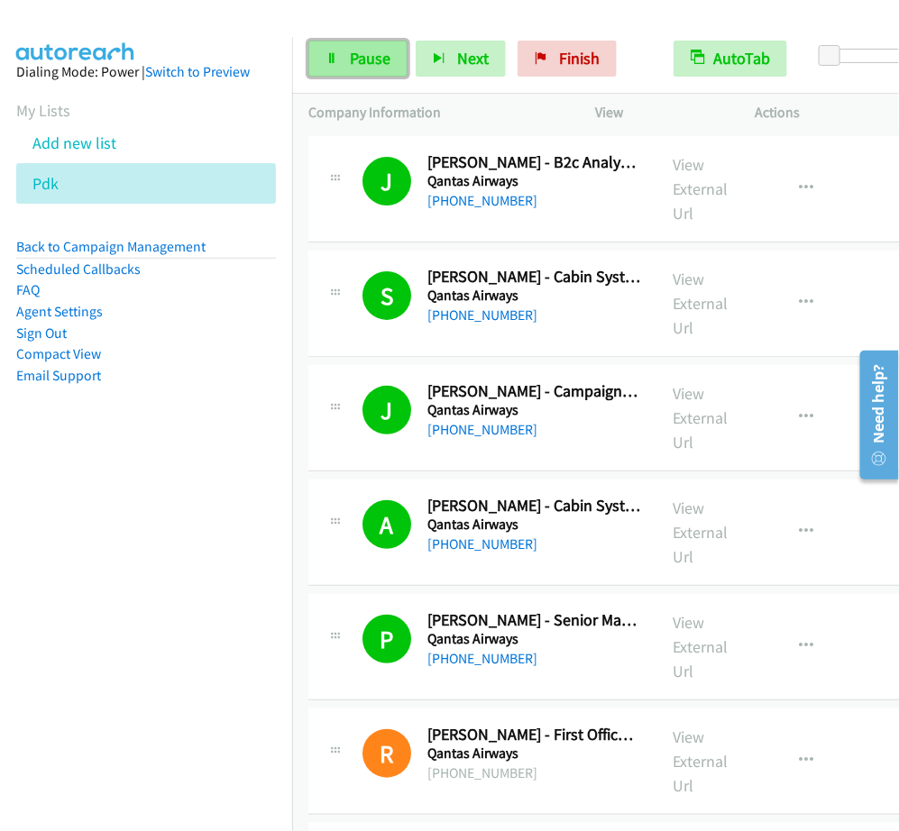
click at [377, 51] on span "Pause" at bounding box center [370, 58] width 41 height 21
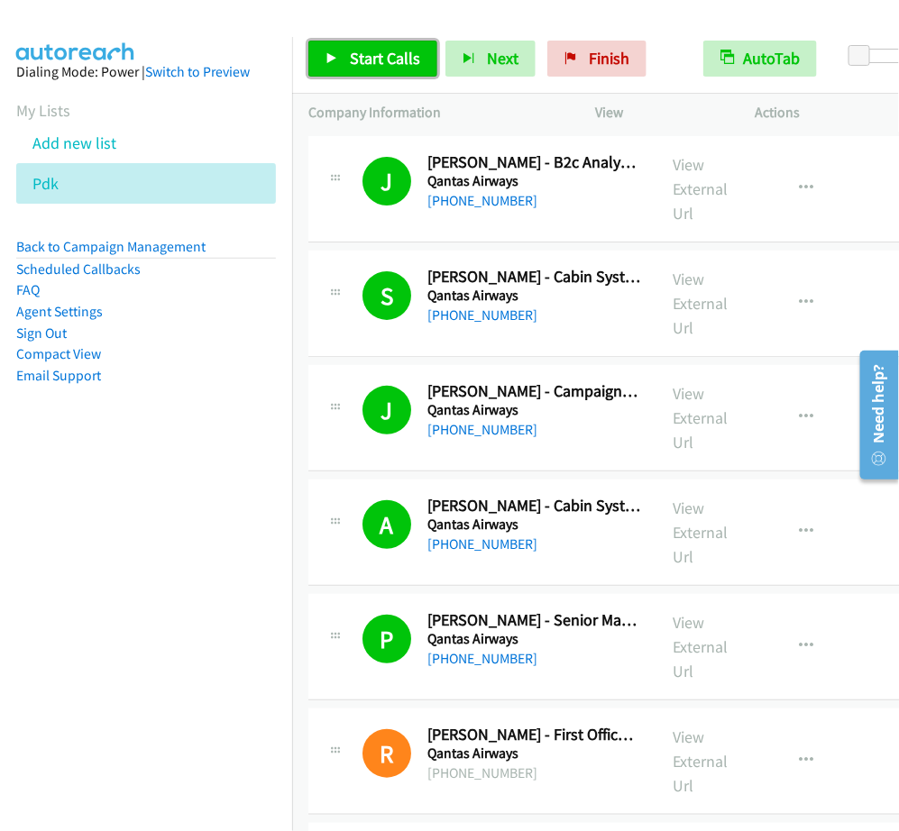
click at [370, 52] on span "Start Calls" at bounding box center [385, 58] width 70 height 21
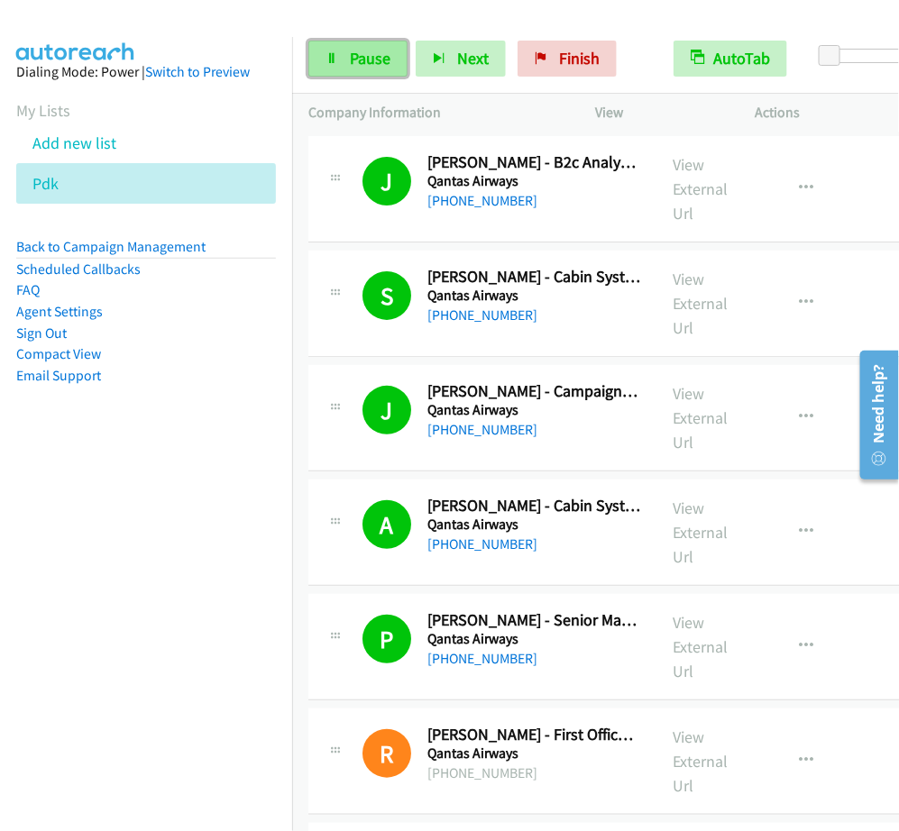
click at [368, 60] on span "Pause" at bounding box center [370, 58] width 41 height 21
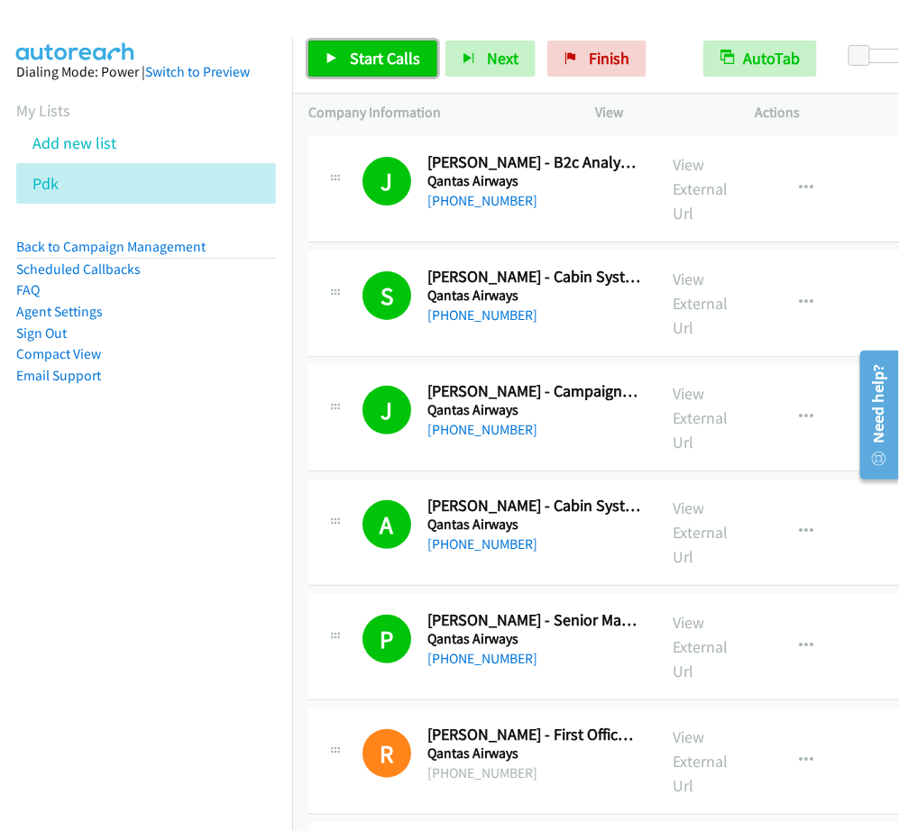
click at [370, 68] on span "Start Calls" at bounding box center [385, 58] width 70 height 21
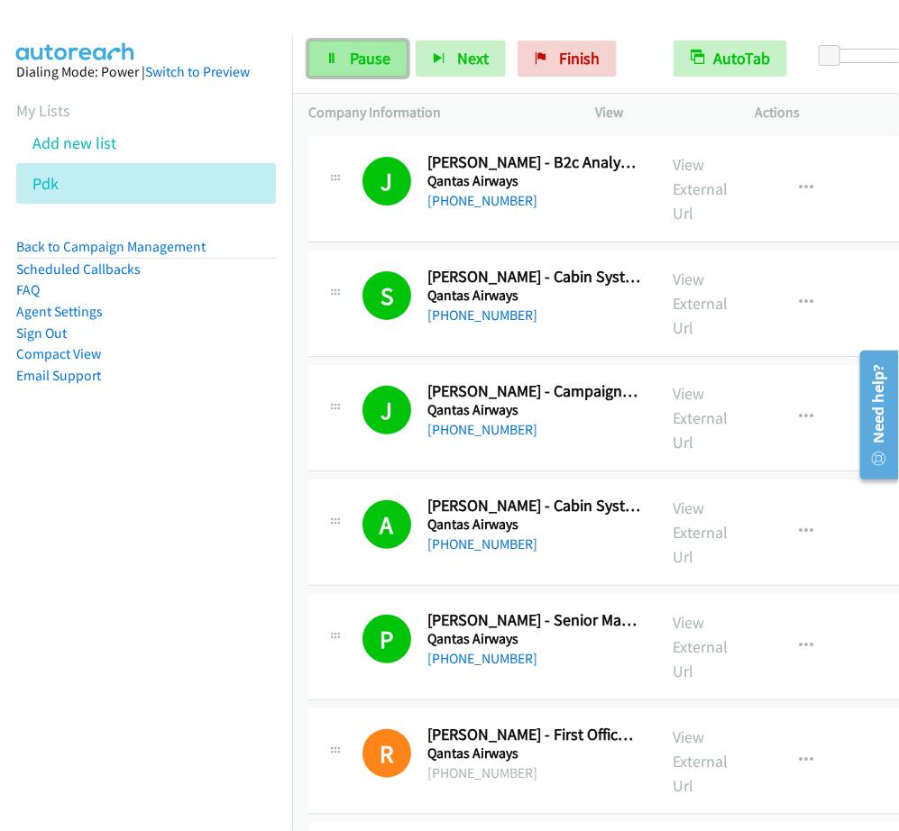
click at [371, 46] on link "Pause" at bounding box center [357, 59] width 99 height 36
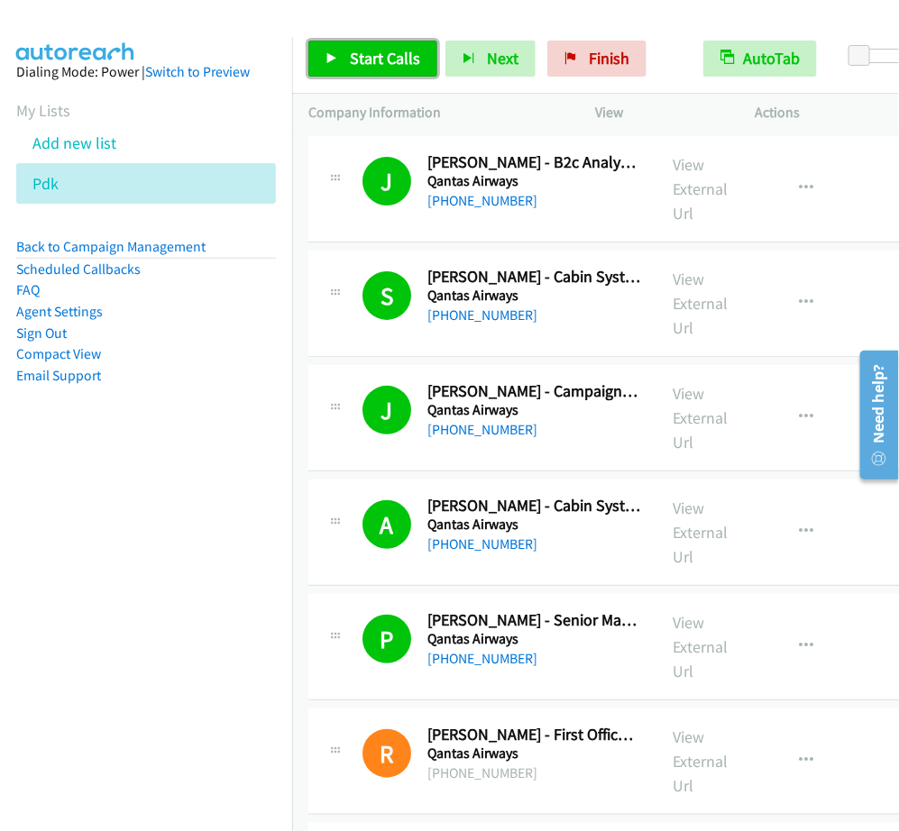
click at [353, 64] on span "Start Calls" at bounding box center [385, 58] width 70 height 21
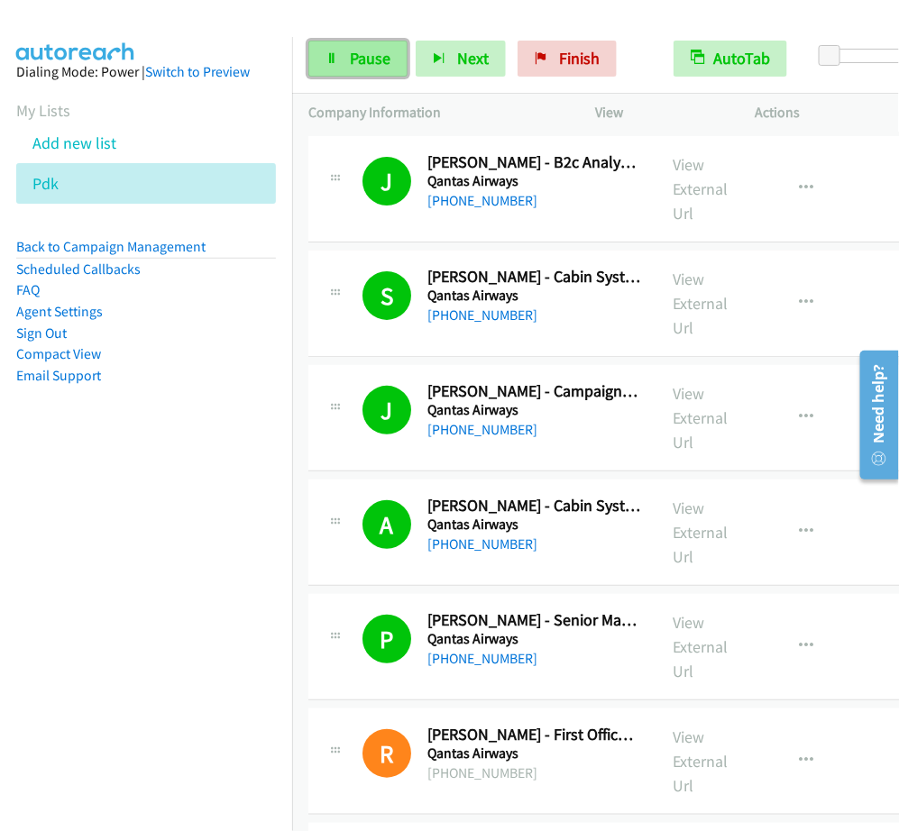
click at [390, 60] on link "Pause" at bounding box center [357, 59] width 99 height 36
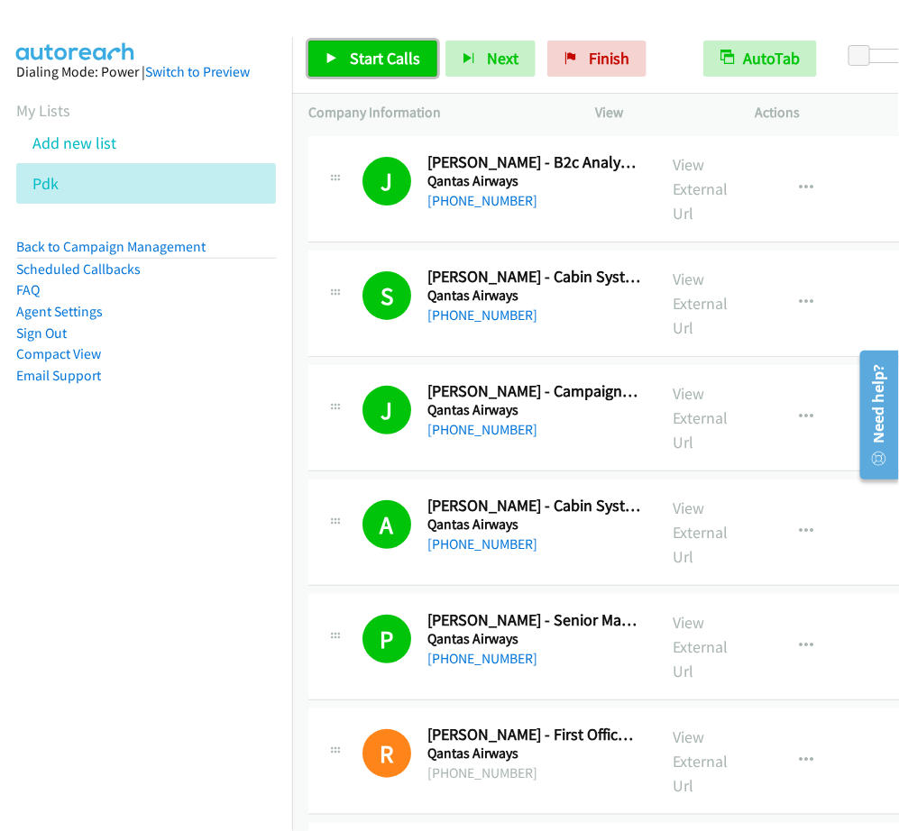
click at [381, 60] on span "Start Calls" at bounding box center [385, 58] width 70 height 21
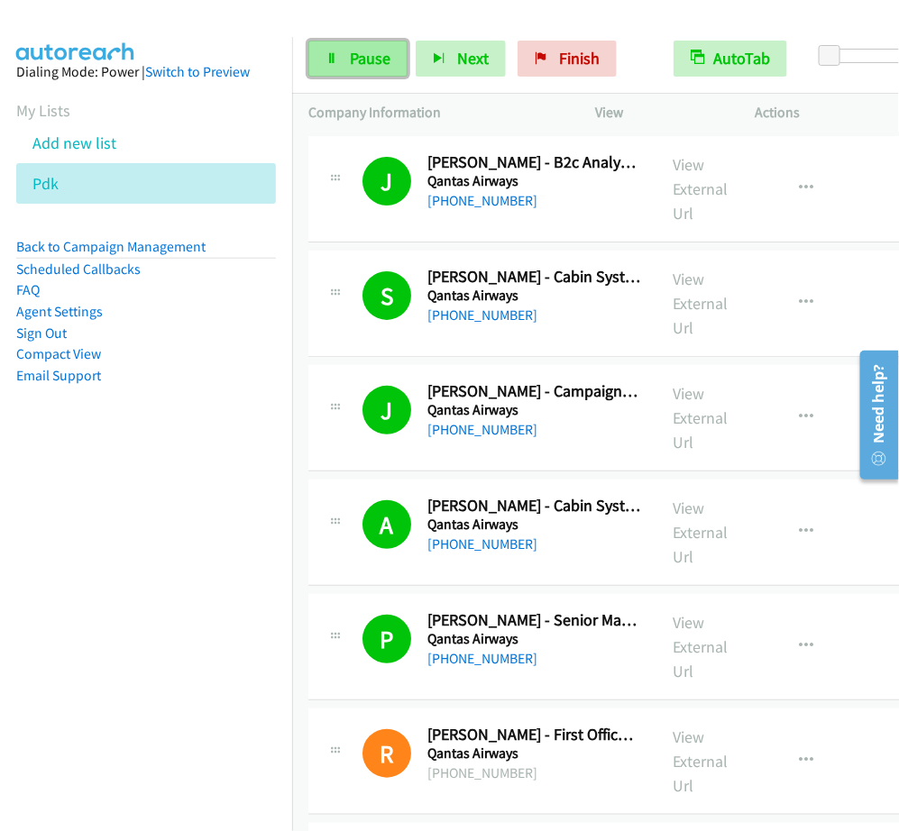
click at [344, 43] on link "Pause" at bounding box center [357, 59] width 99 height 36
